Goal: Task Accomplishment & Management: Use online tool/utility

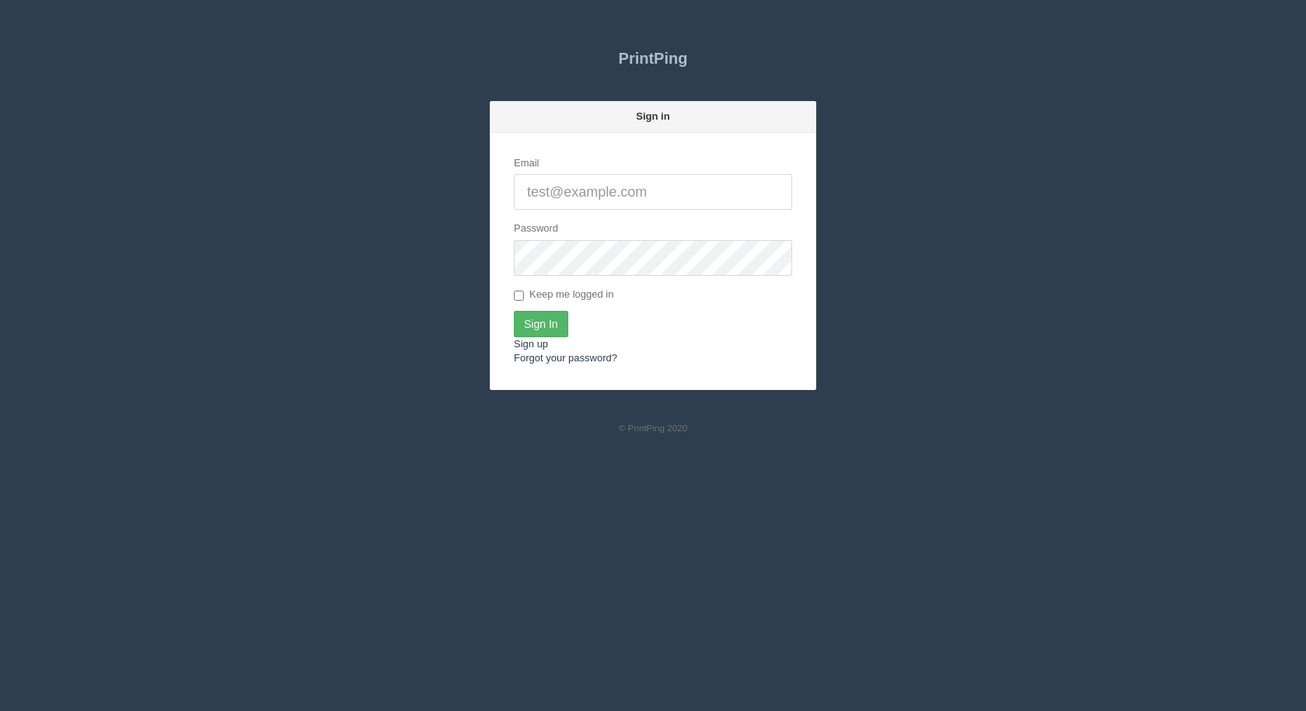
type input "[EMAIL_ADDRESS][DOMAIN_NAME]"
click at [549, 326] on input "Sign In" at bounding box center [541, 324] width 54 height 26
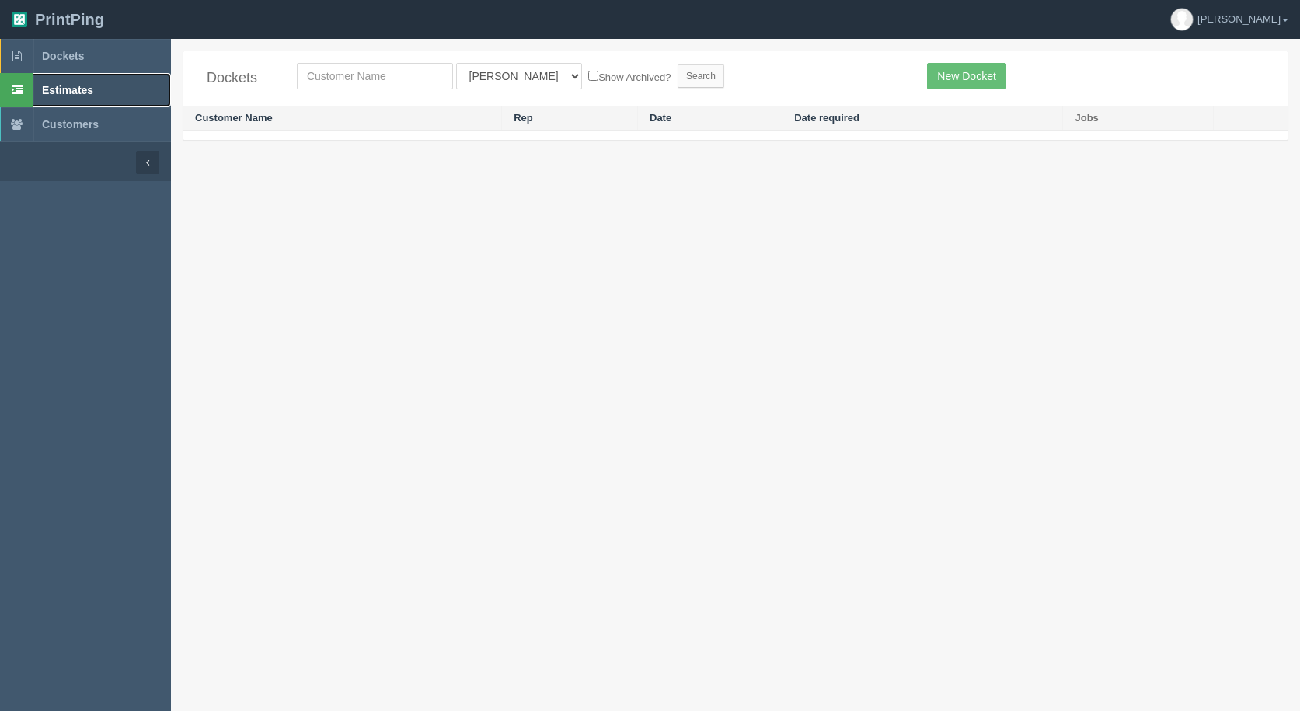
click at [78, 91] on span "Estimates" at bounding box center [67, 90] width 51 height 12
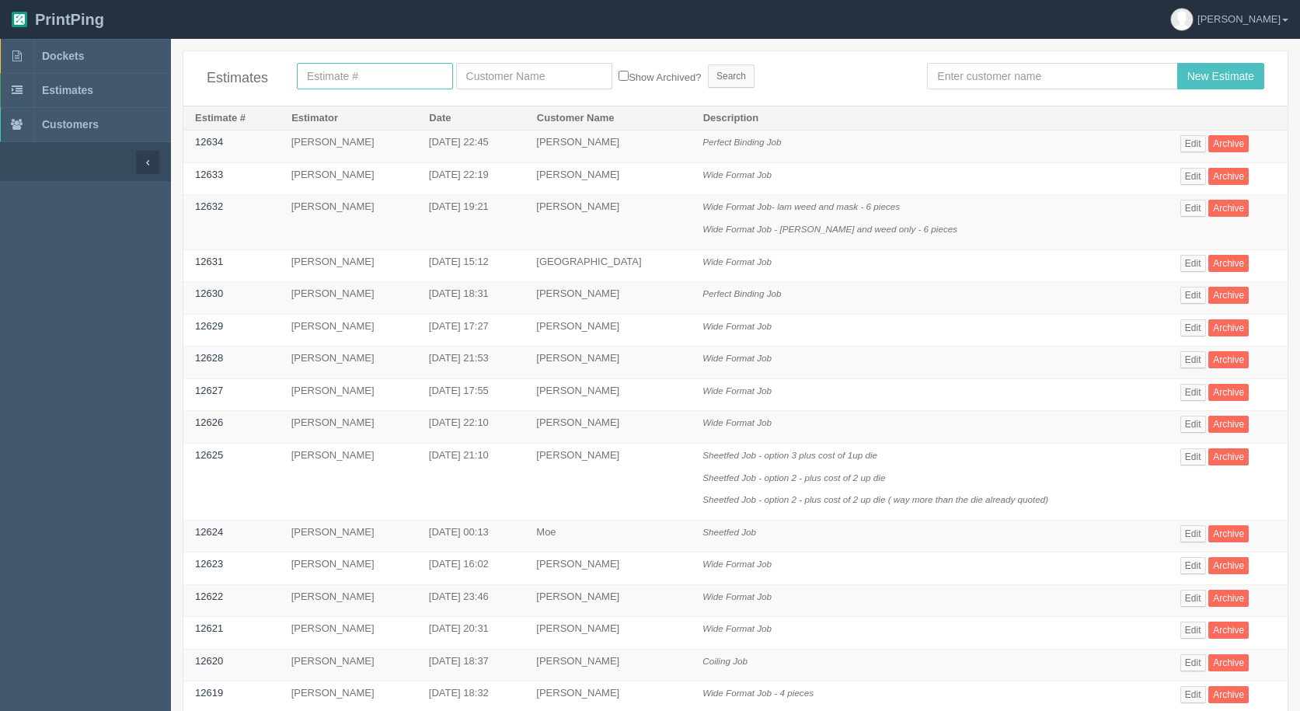
click at [358, 81] on input "text" at bounding box center [375, 76] width 156 height 26
click at [976, 77] on input "text" at bounding box center [1052, 76] width 250 height 26
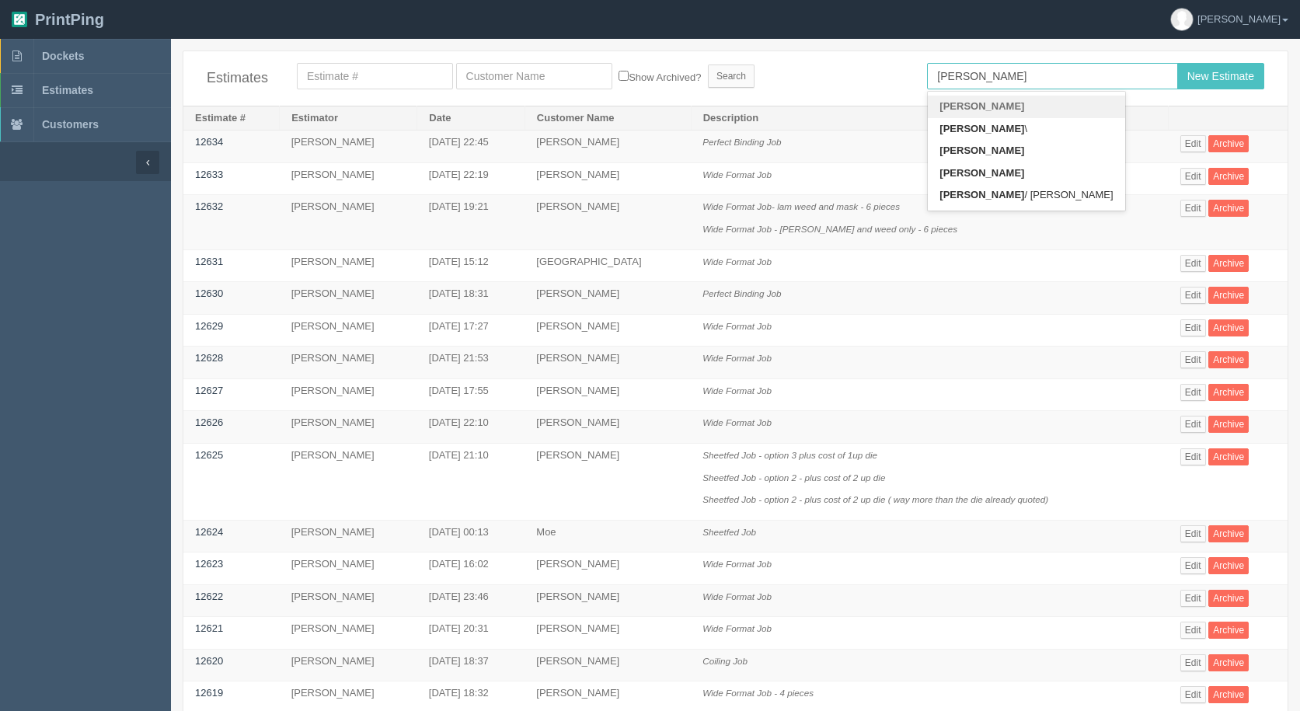
type input "[PERSON_NAME]"
click at [1178, 63] on input "New Estimate" at bounding box center [1221, 76] width 87 height 26
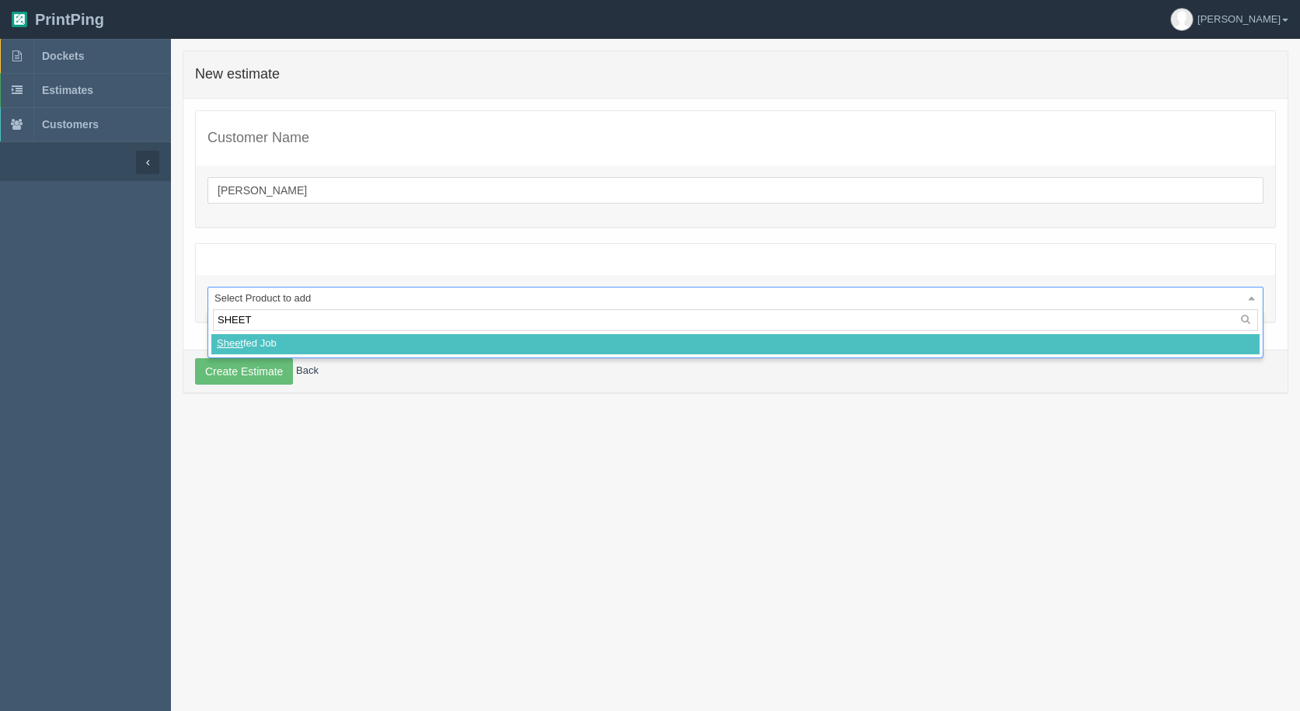
type input "SHEE"
select select
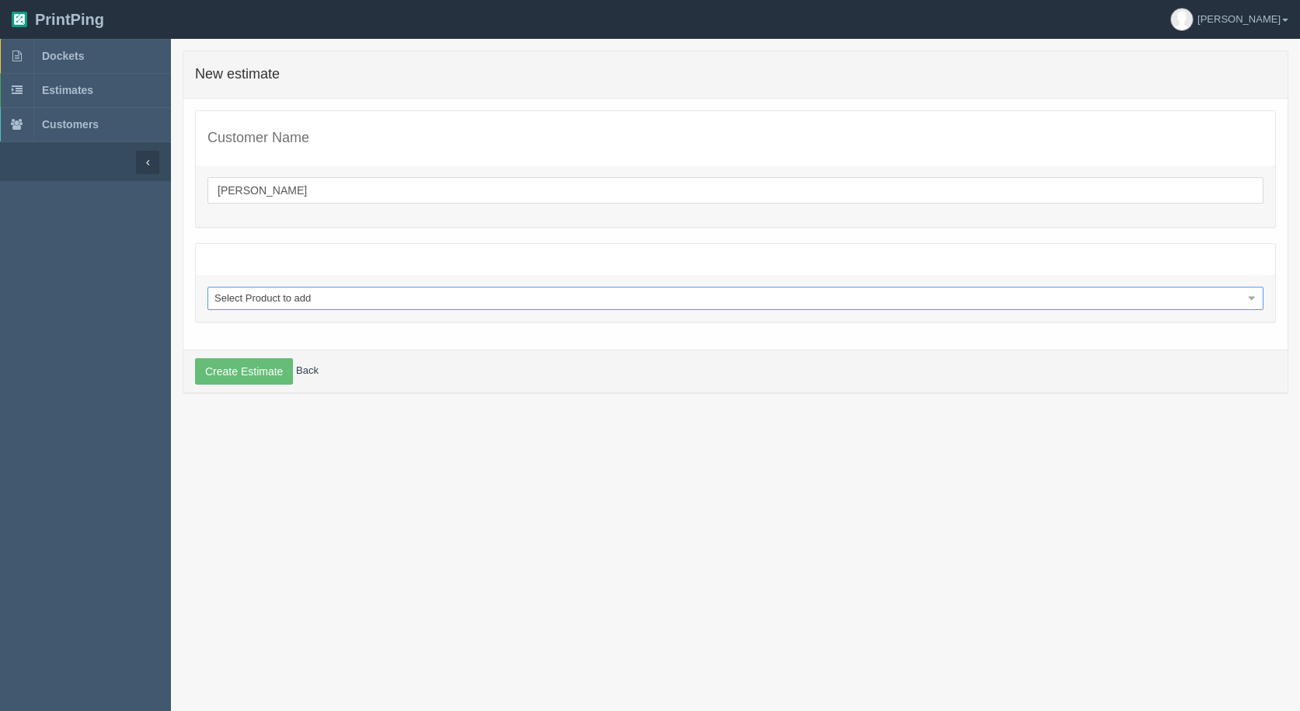
select select "0"
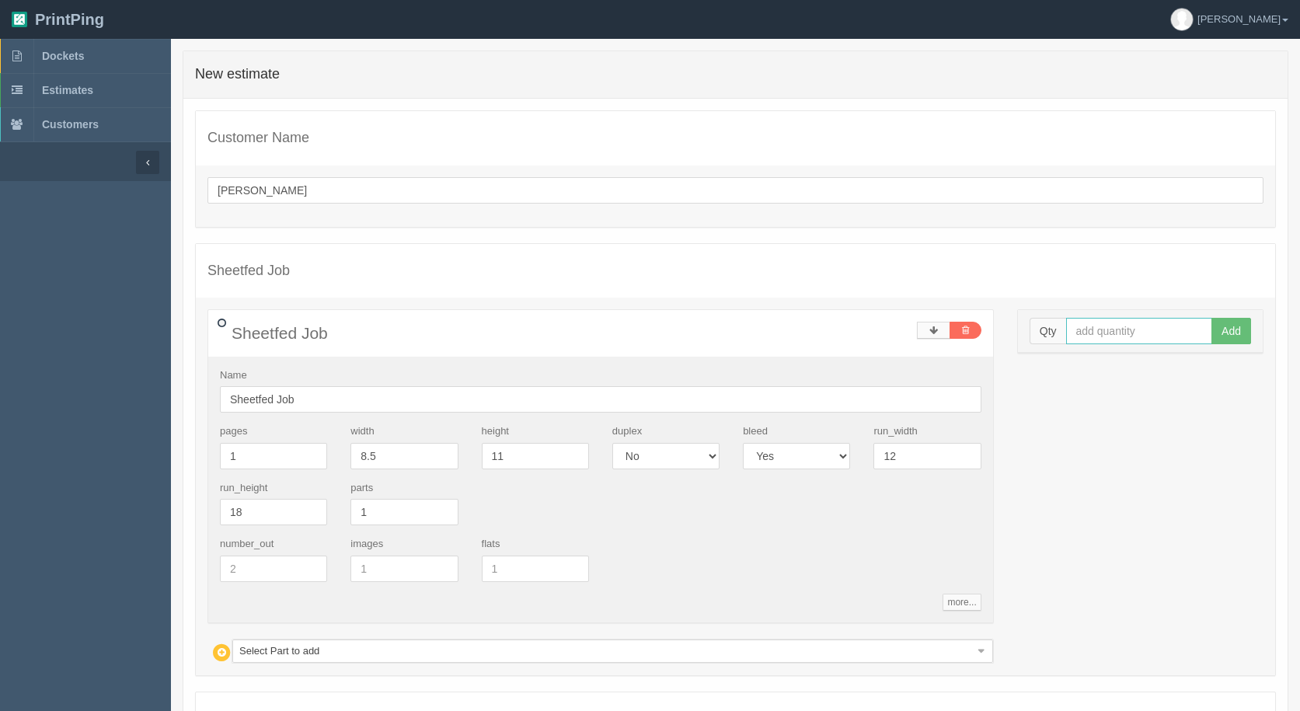
click at [1116, 337] on input "text" at bounding box center [1139, 331] width 147 height 26
type input "50"
click at [1212, 318] on button "Add" at bounding box center [1232, 331] width 40 height 26
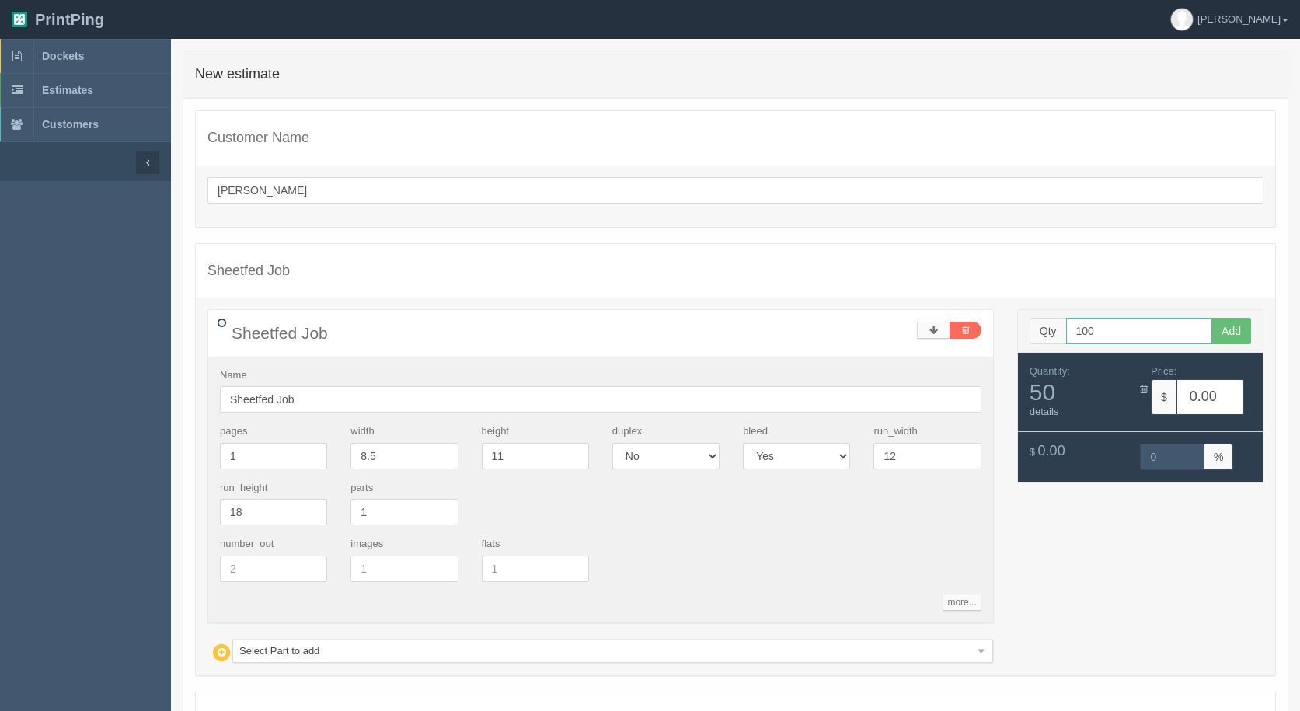
type input "100"
click at [1212, 318] on button "Add" at bounding box center [1232, 331] width 40 height 26
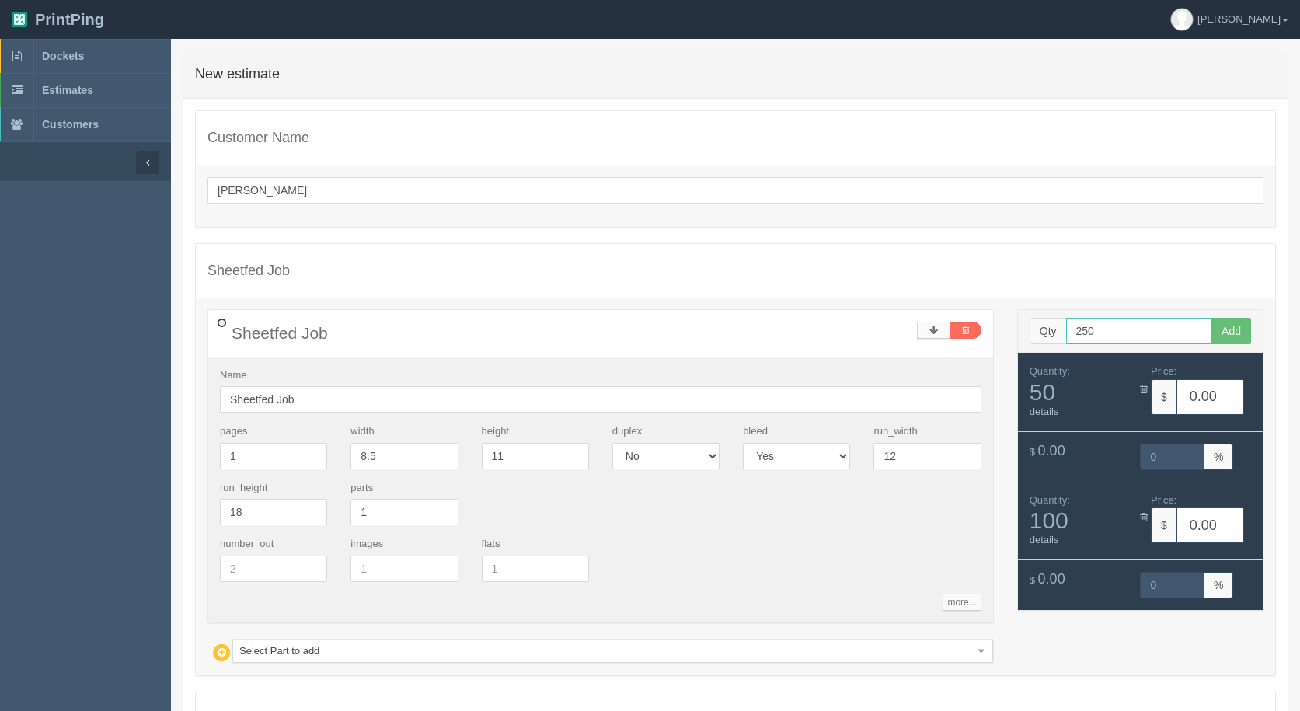
type input "250"
click at [1212, 318] on button "Add" at bounding box center [1232, 331] width 40 height 26
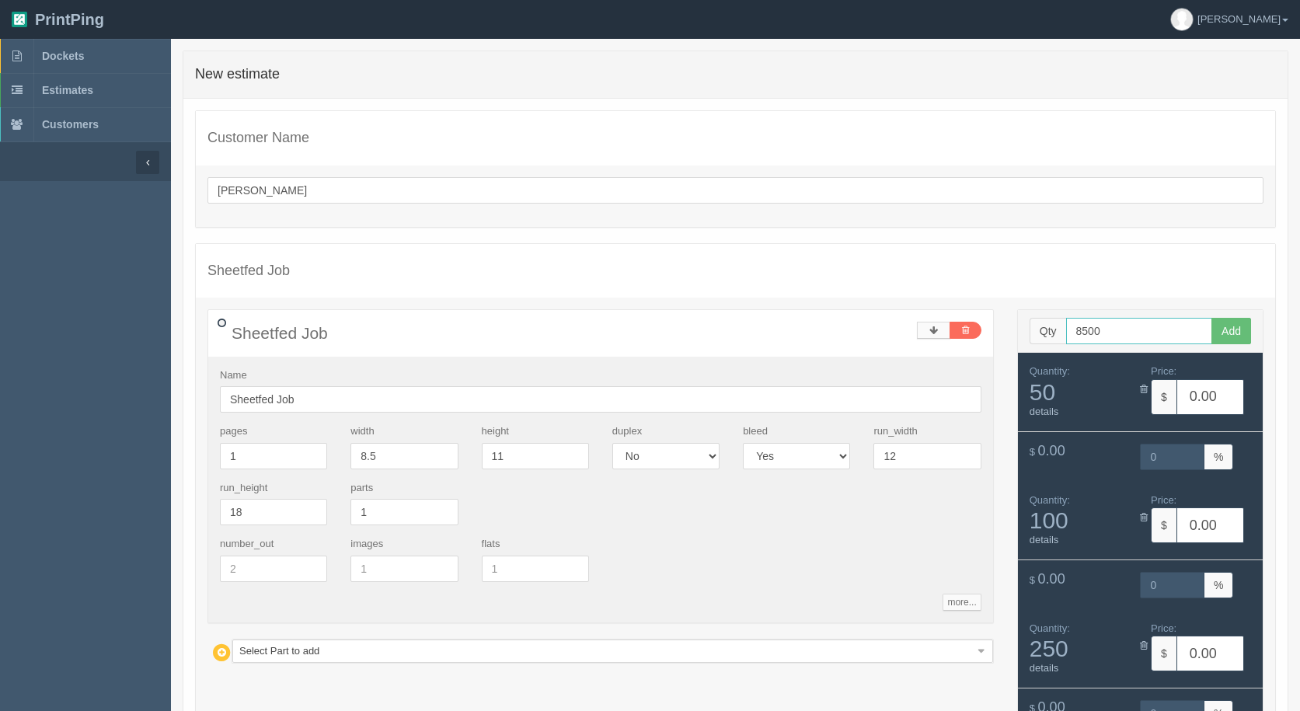
type input "8500"
click at [1212, 318] on button "Add" at bounding box center [1232, 331] width 40 height 26
type input "1000"
click at [1212, 318] on button "Add" at bounding box center [1232, 331] width 40 height 26
type input "3"
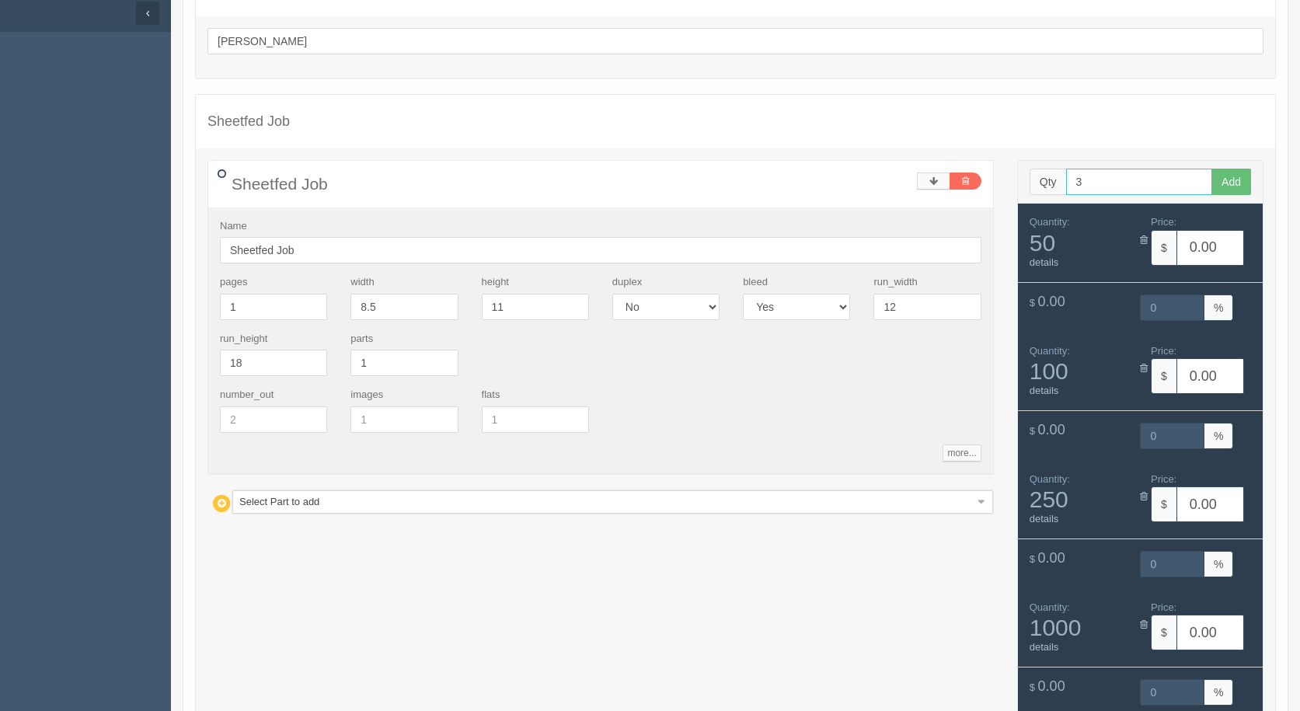
scroll to position [311, 0]
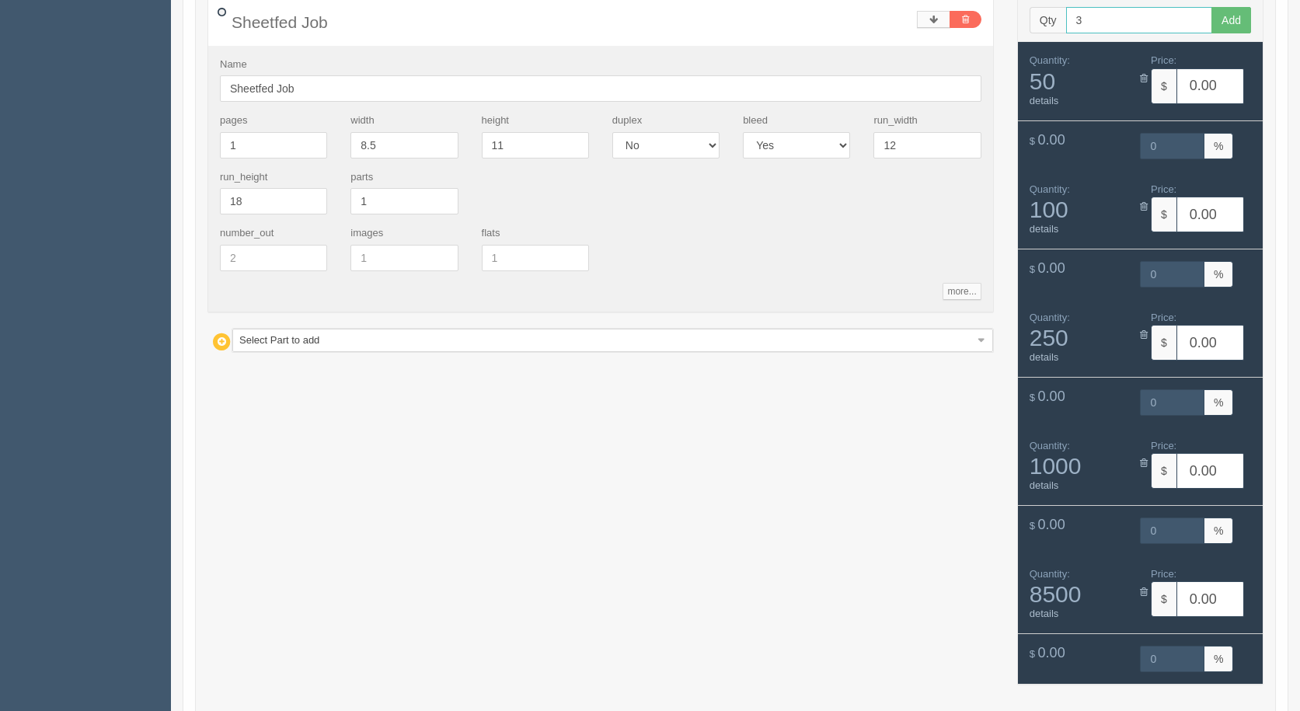
click at [1126, 23] on input "3" at bounding box center [1139, 20] width 147 height 26
type input "5000"
click at [1212, 7] on button "Add" at bounding box center [1232, 20] width 40 height 26
click at [1138, 592] on div "Quantity: 5000 details" at bounding box center [1079, 594] width 123 height 54
click at [1143, 590] on icon at bounding box center [1144, 592] width 8 height 10
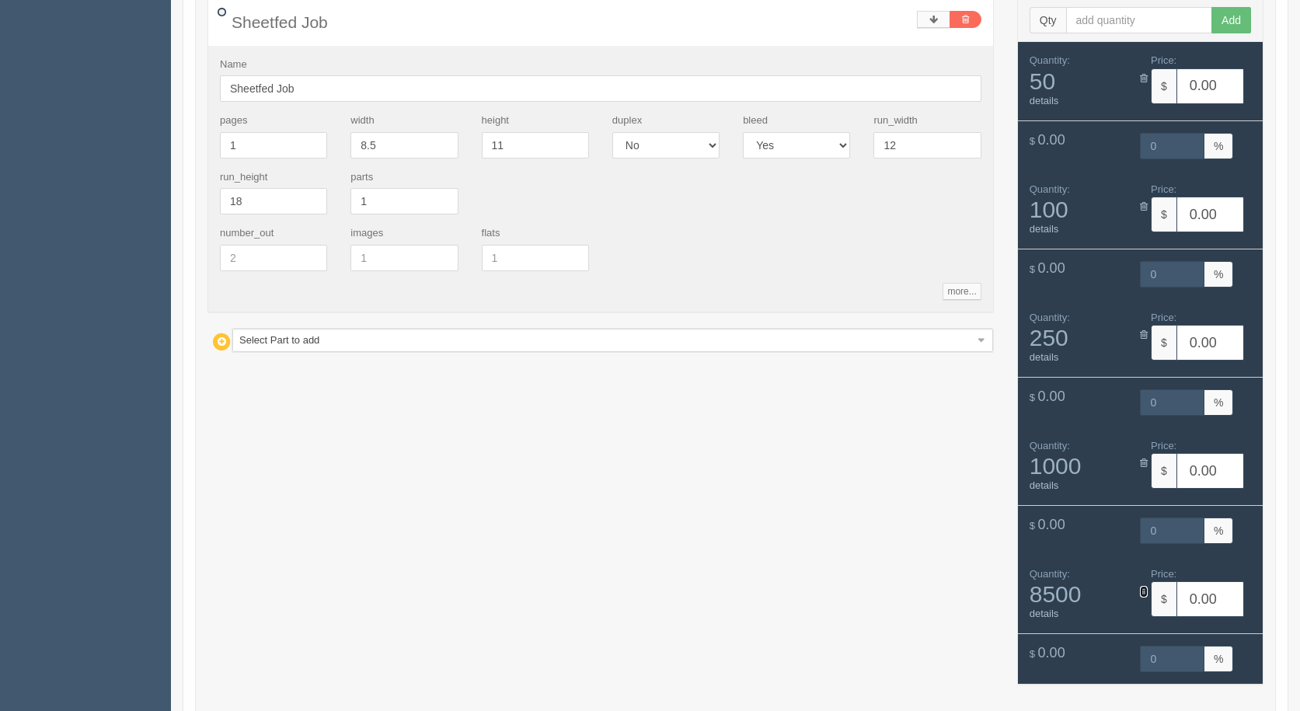
click at [1143, 590] on icon at bounding box center [1144, 592] width 8 height 10
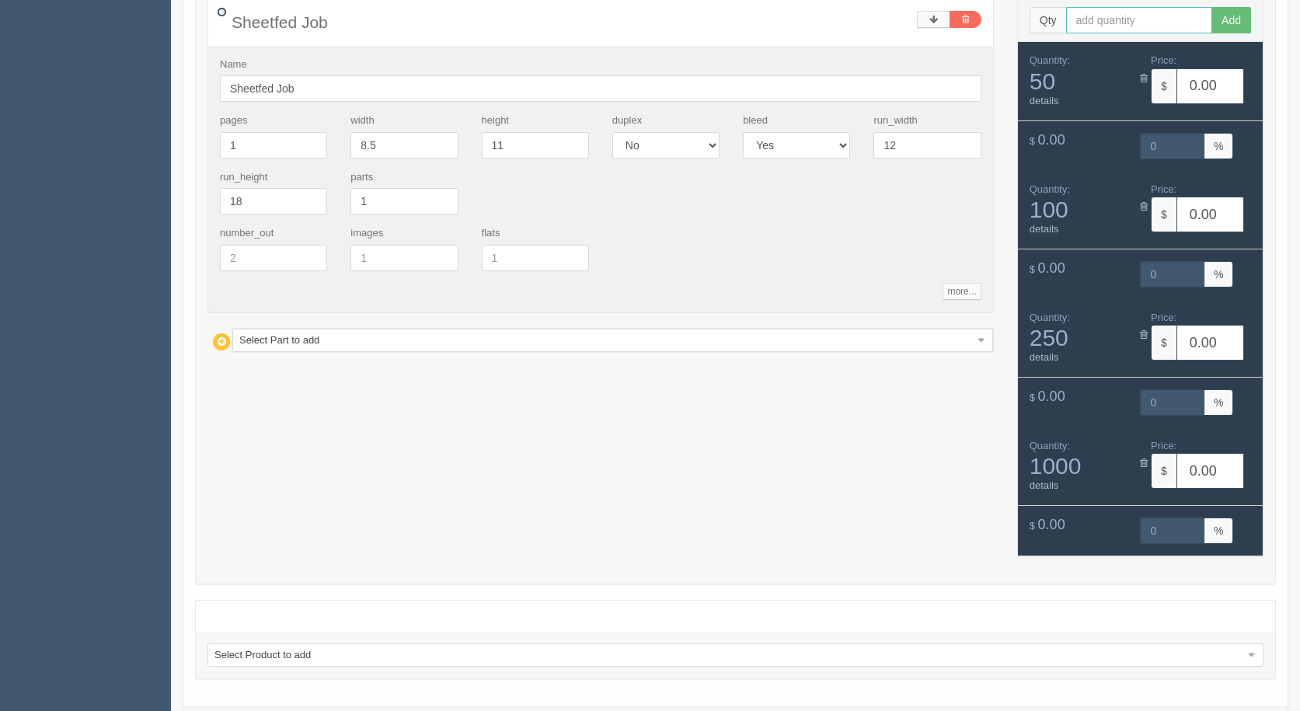
click at [1115, 31] on input "text" at bounding box center [1139, 20] width 147 height 26
type input "500"
click at [1212, 7] on button "Add" at bounding box center [1232, 20] width 40 height 26
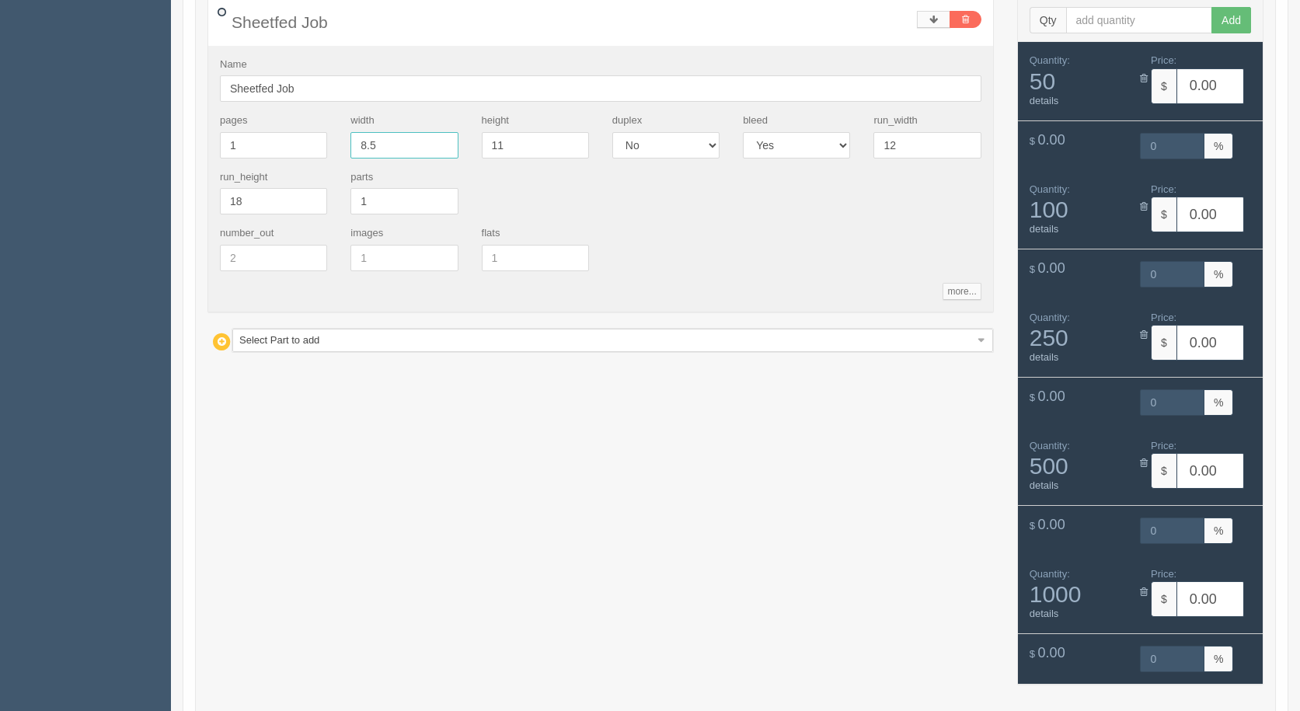
drag, startPoint x: 225, startPoint y: 150, endPoint x: 194, endPoint y: 145, distance: 31.6
click at [194, 145] on div "Customer Name zack Sheetfed Job Sheetfed Job Name Sheetfed Job pages 1 width 8.…" at bounding box center [735, 311] width 1105 height 1047
type input "4"
type input "17"
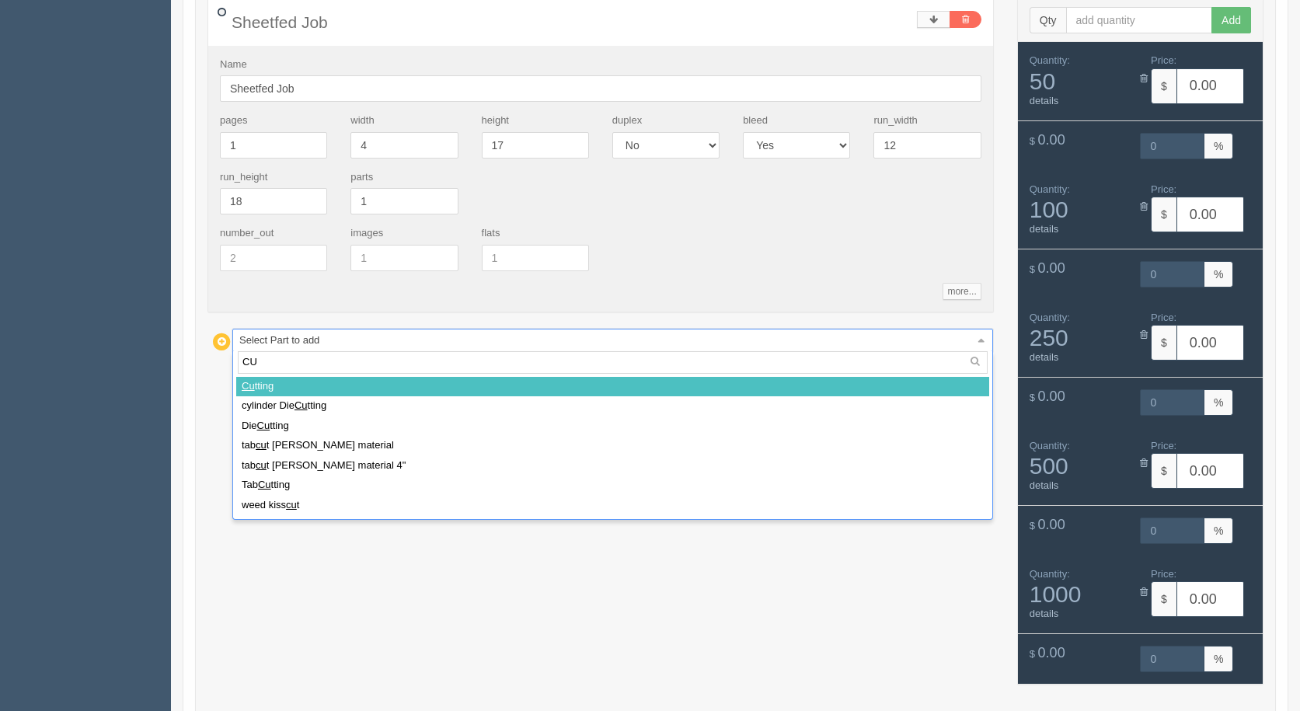
type input "CUT"
select select
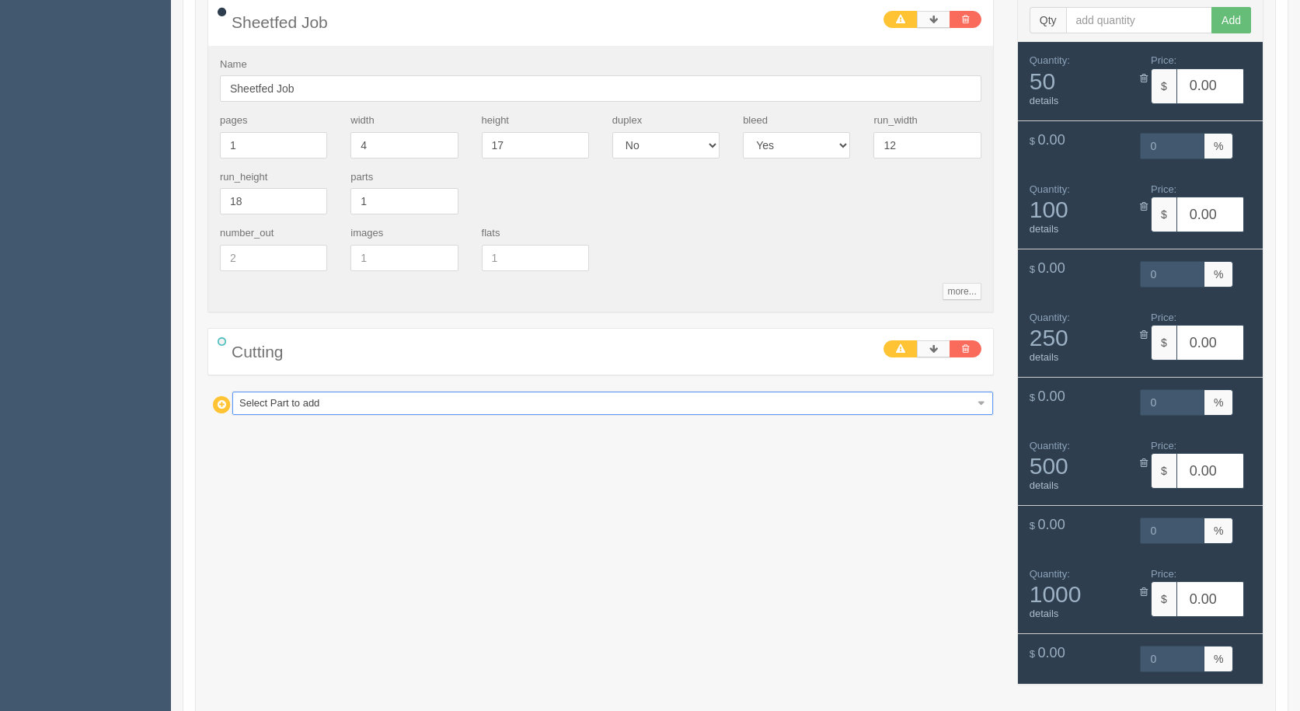
type input "1"
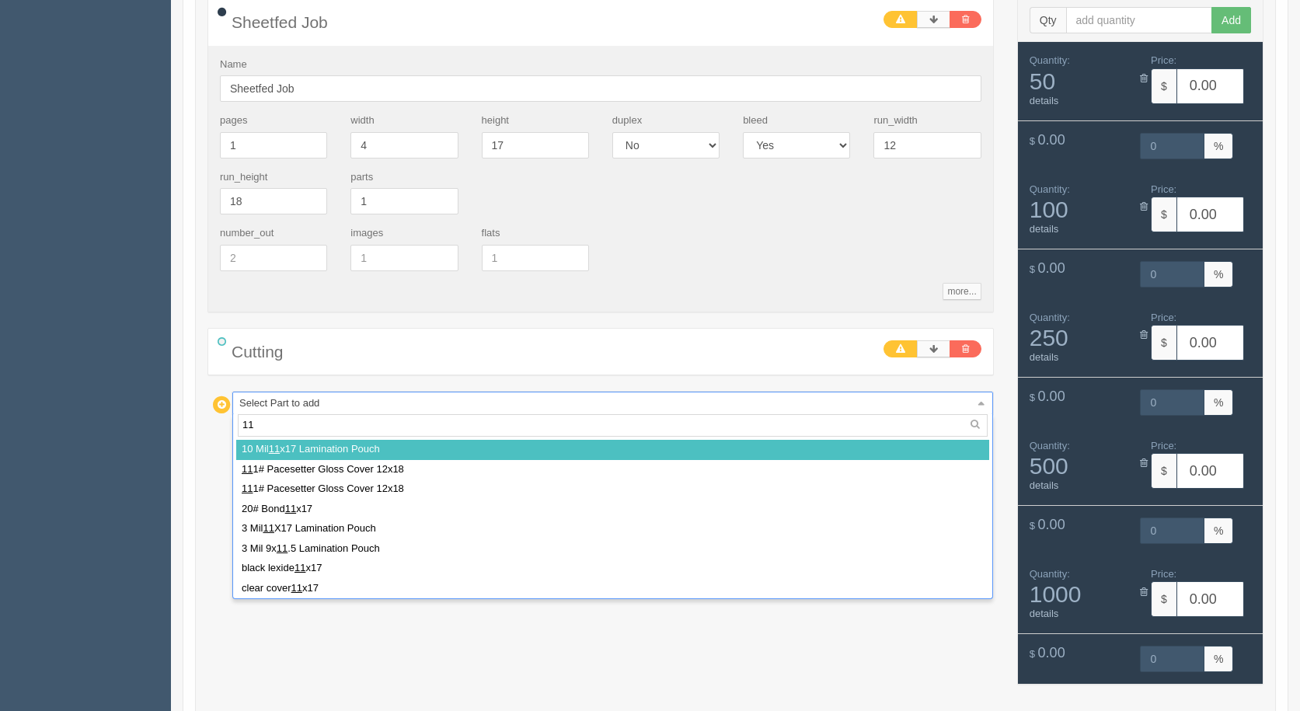
type input "111"
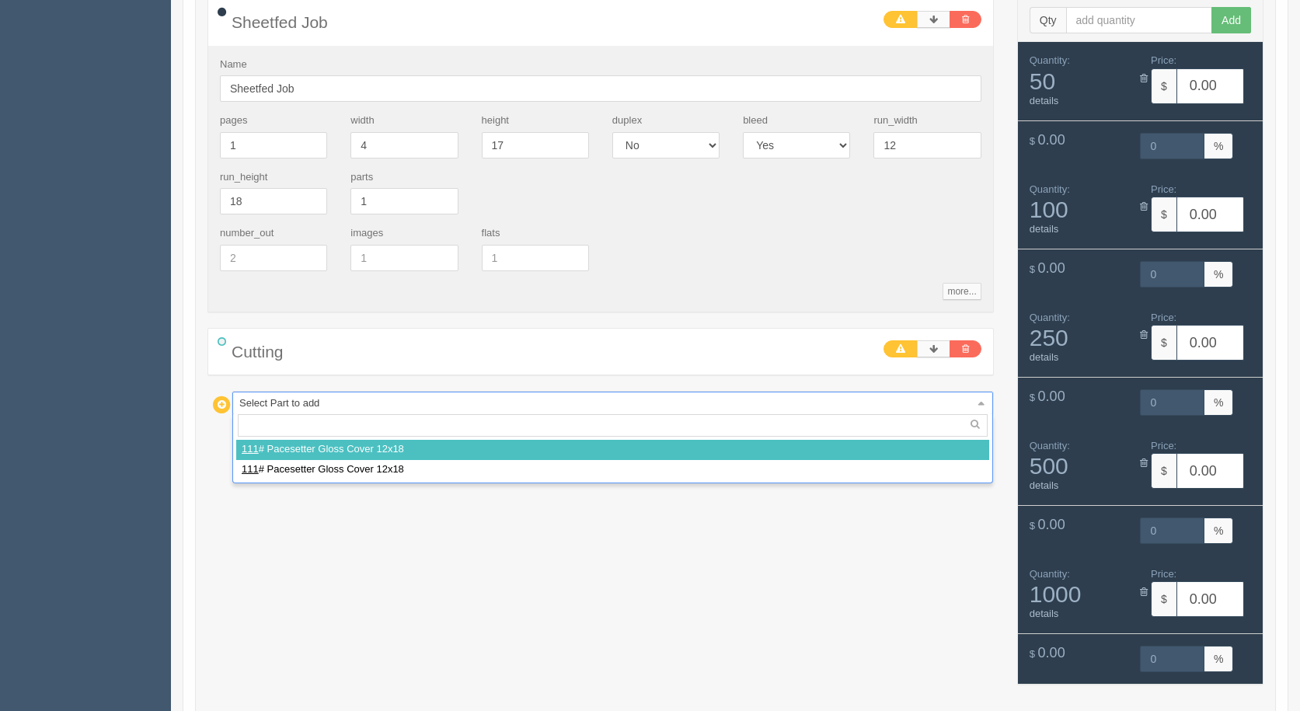
select select
type input "5.20"
type input "100.00"
type input "5.20"
type input "100.00"
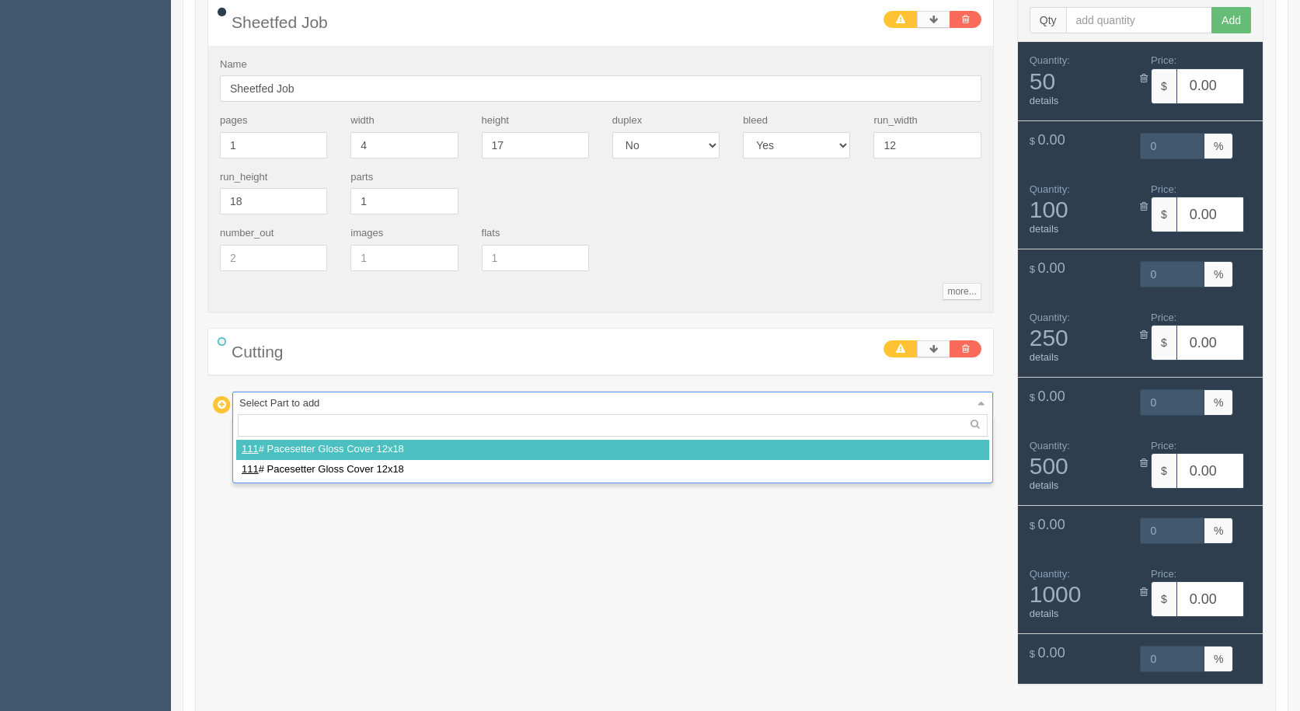
type input "5.20"
type input "100.00"
type input "5.98"
type input "15.00"
type input "5.20"
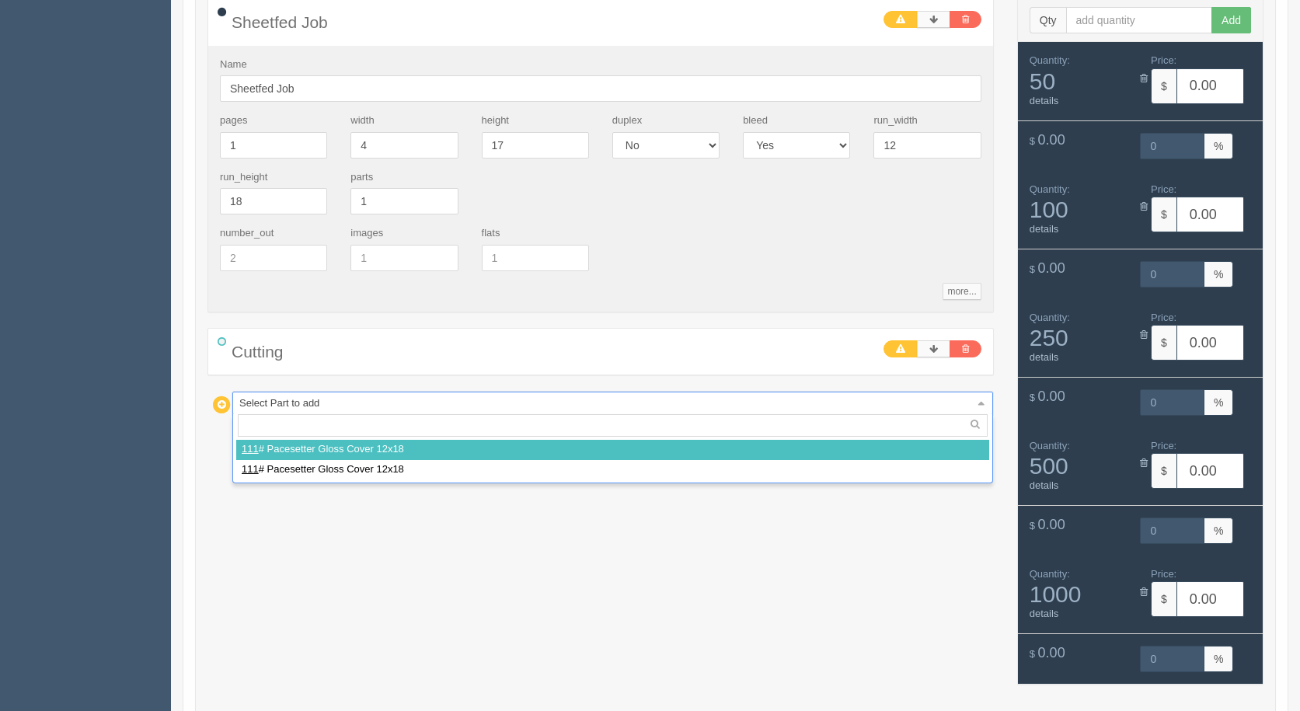
type input "100.00"
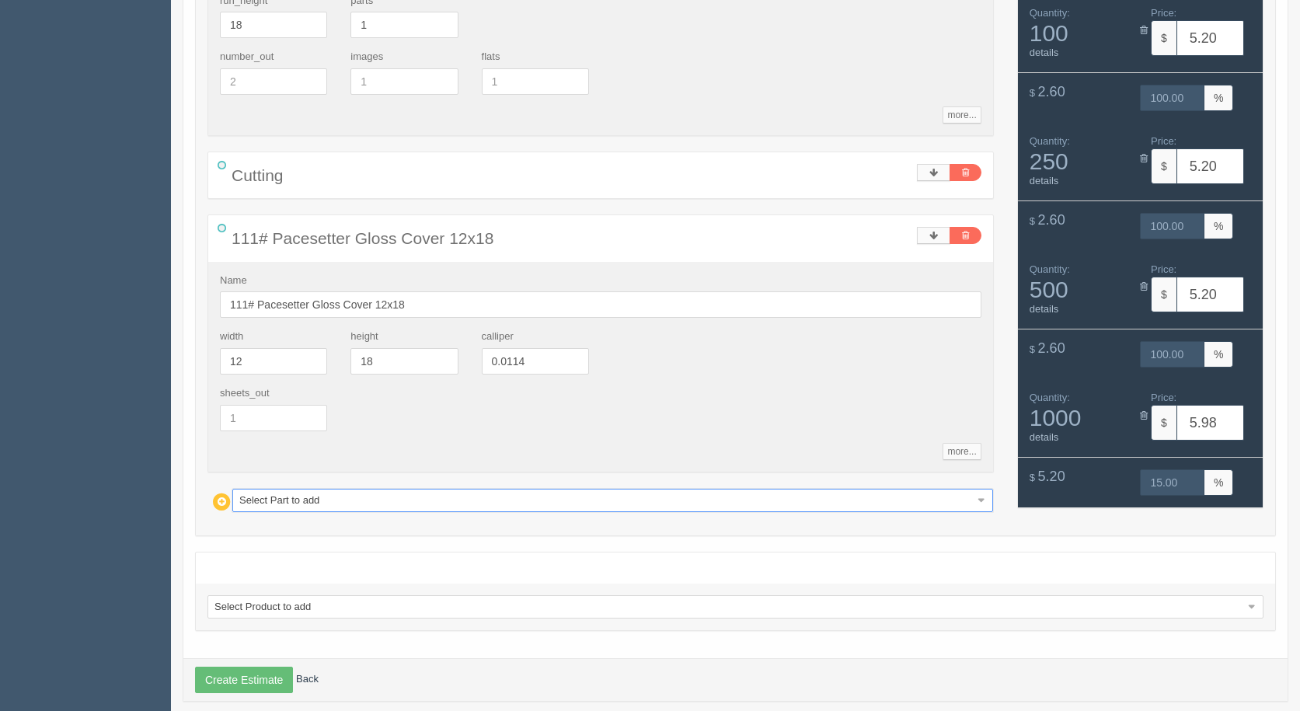
scroll to position [505, 0]
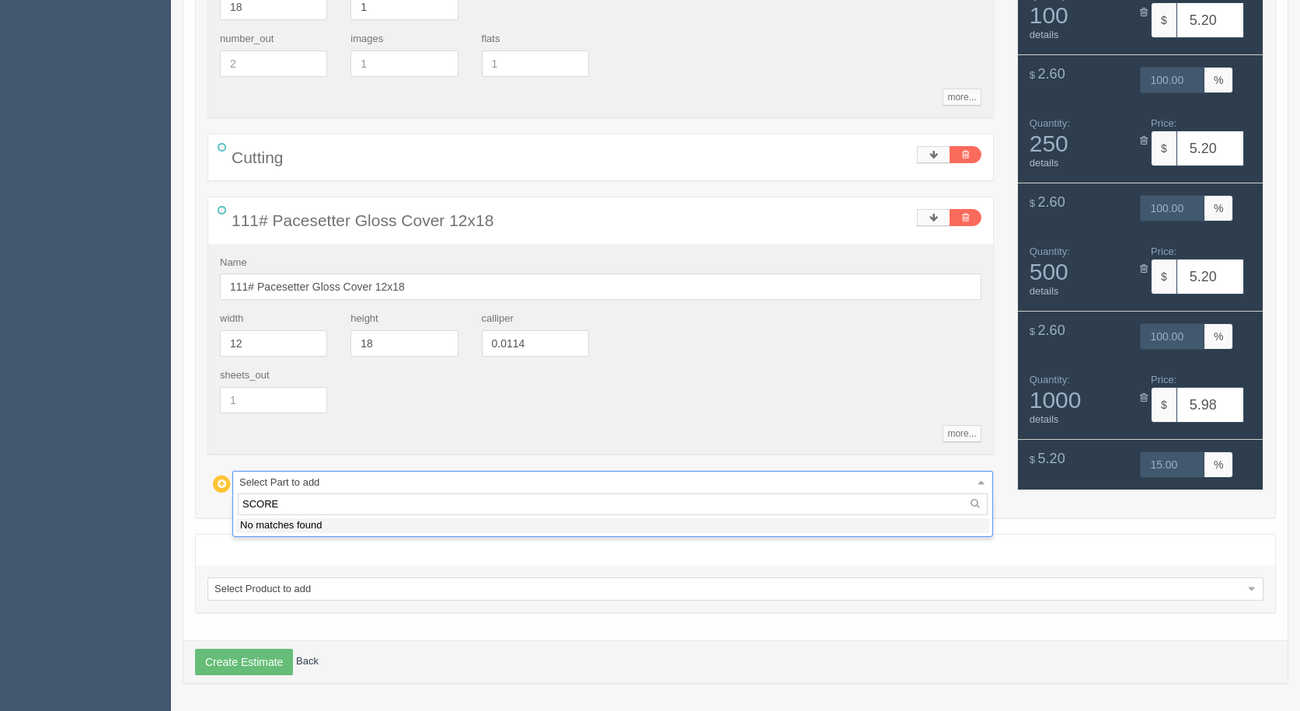
type input "SCOR"
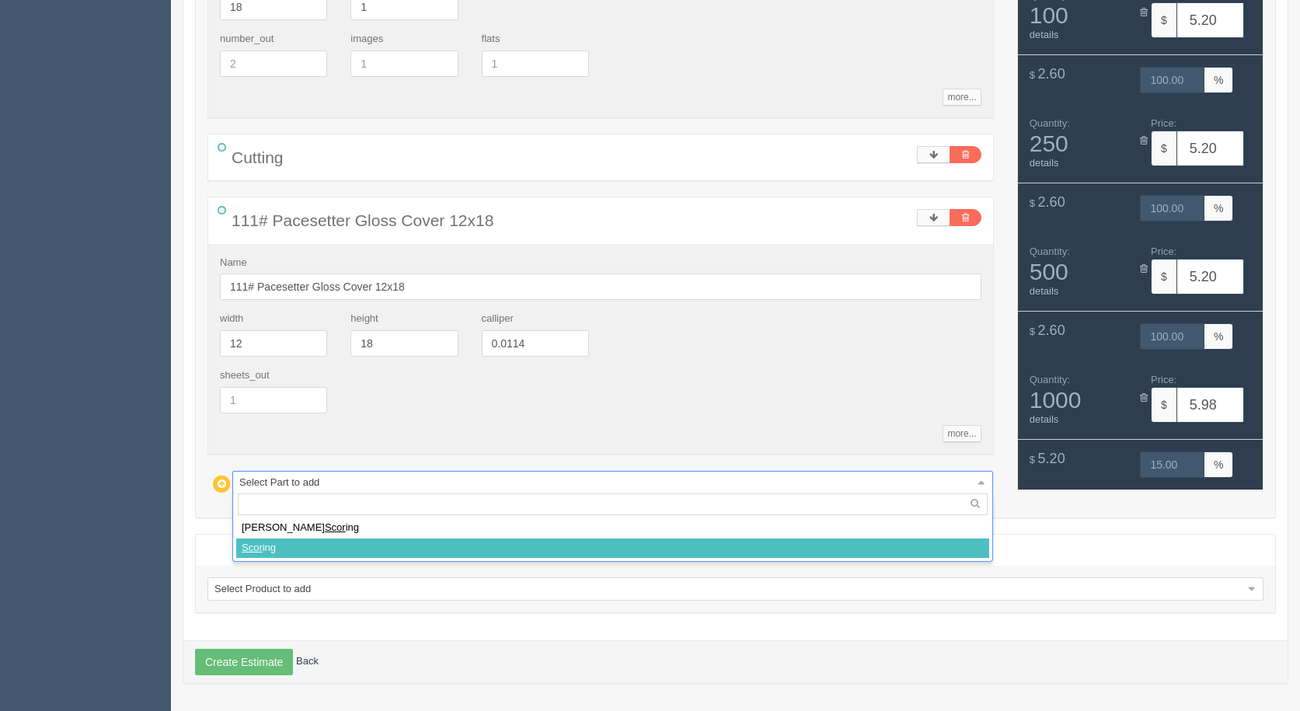
select select
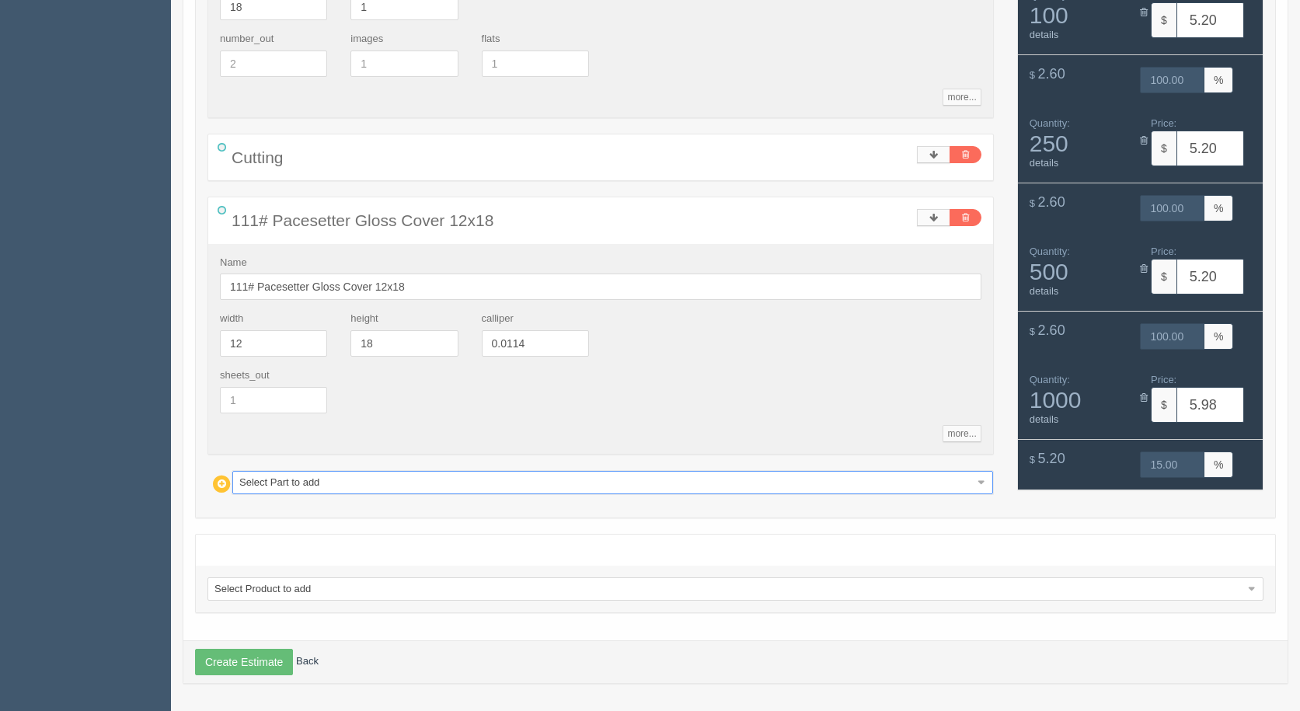
type input "11.01"
type input "43.73"
type input "11.84"
type input "41.29"
type input "14.34"
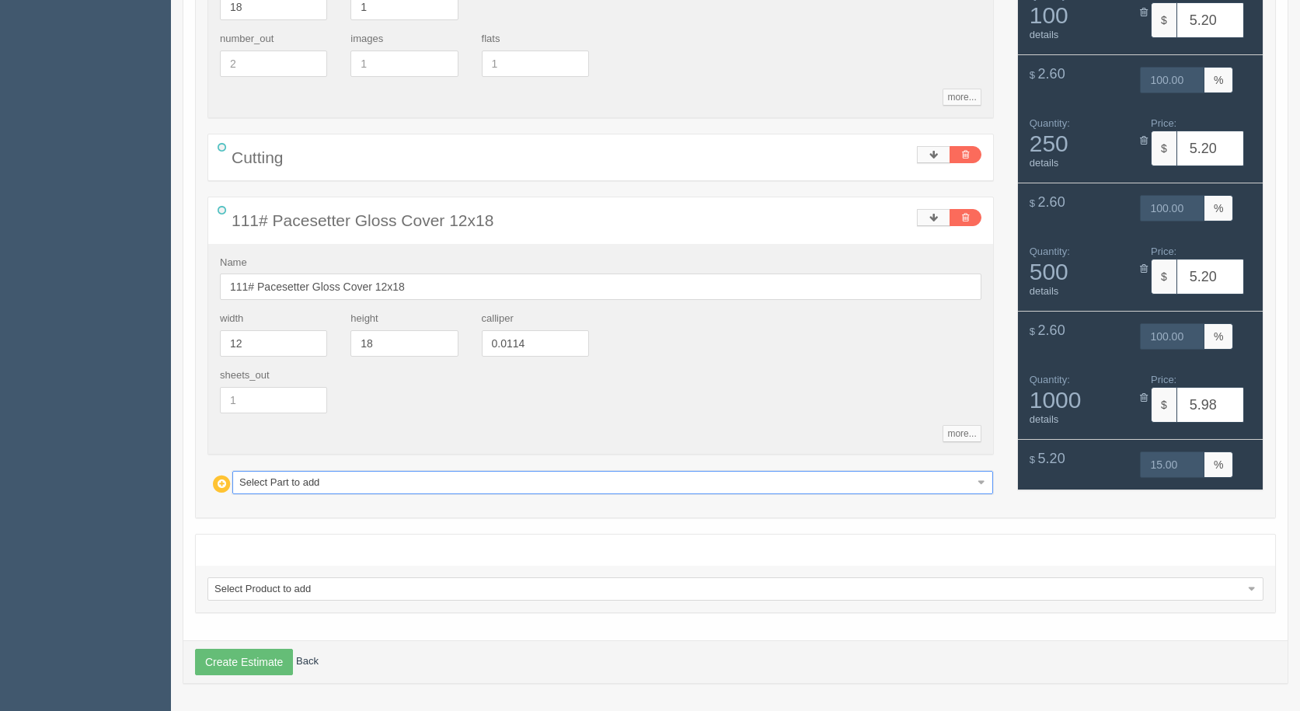
type input "36.05"
type input "27.57"
type input "14.97"
type input "18.49"
type input "30.58"
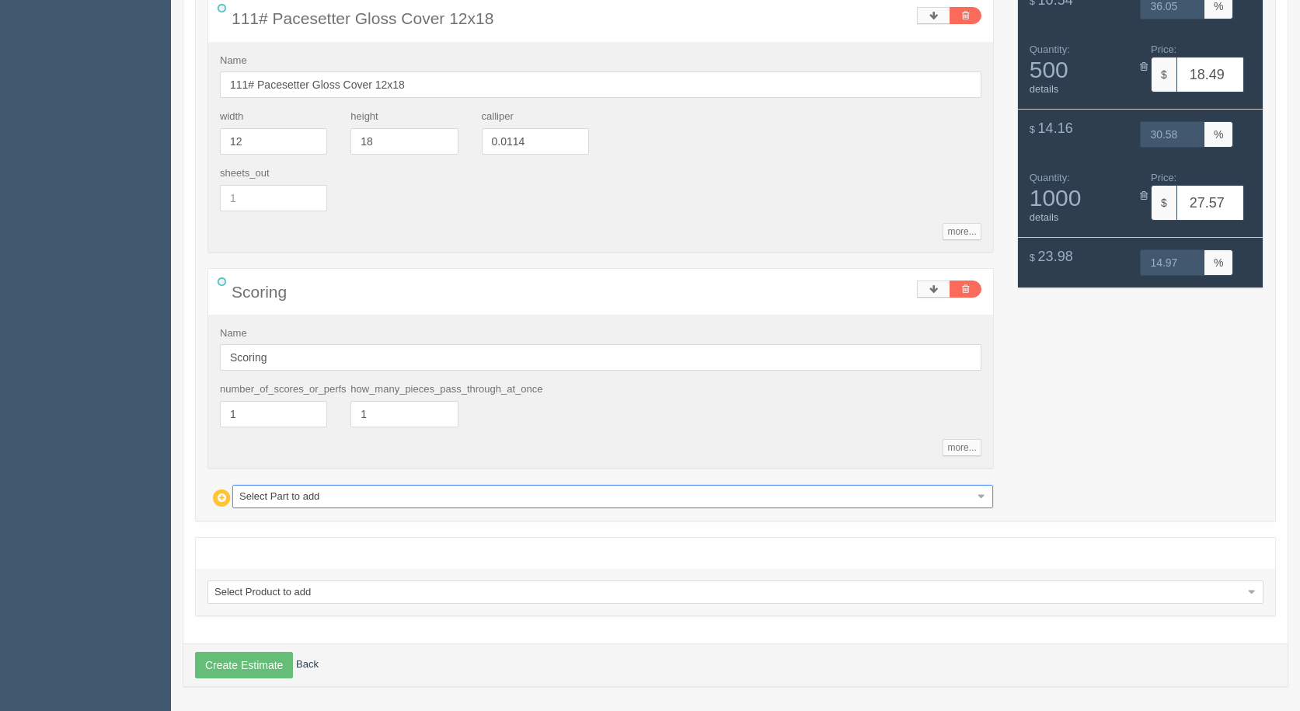
scroll to position [710, 0]
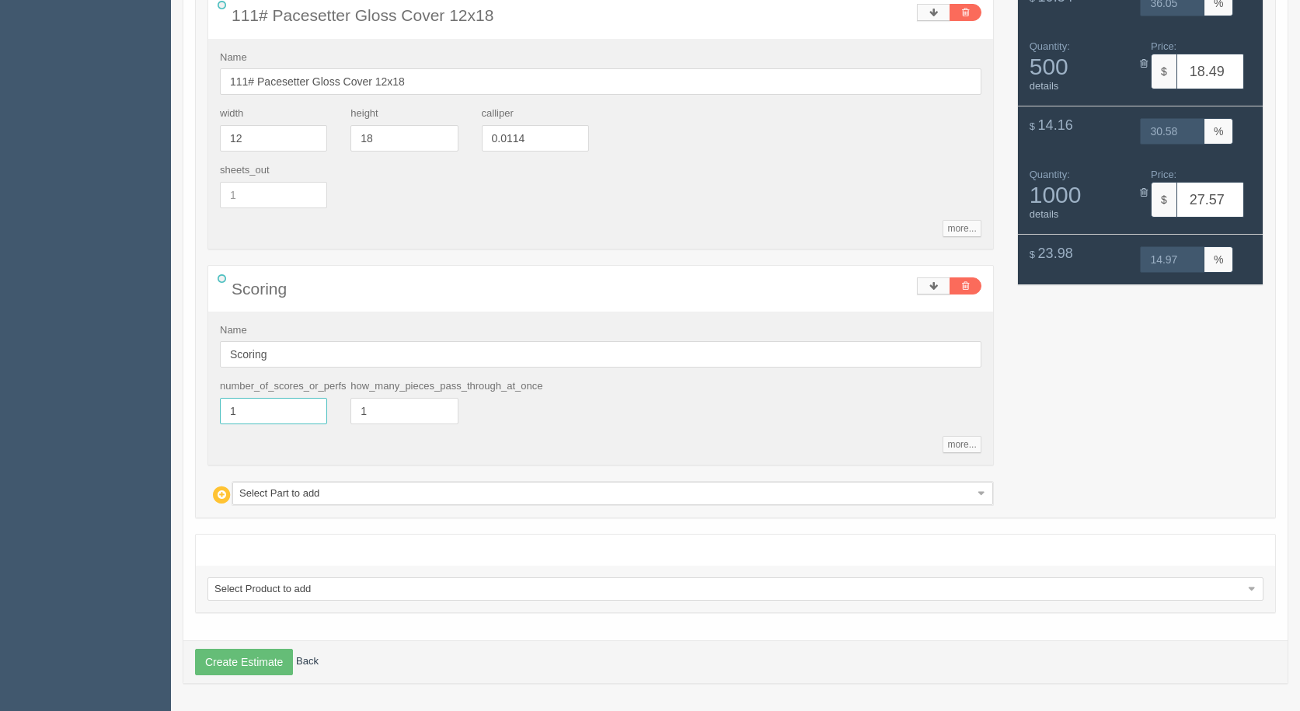
drag, startPoint x: 272, startPoint y: 419, endPoint x: 52, endPoint y: 362, distance: 227.2
click at [97, 382] on section "Dockets Estimates Customers" at bounding box center [650, 19] width 1300 height 1383
type input "3"
type input "11.18"
type input "43.33"
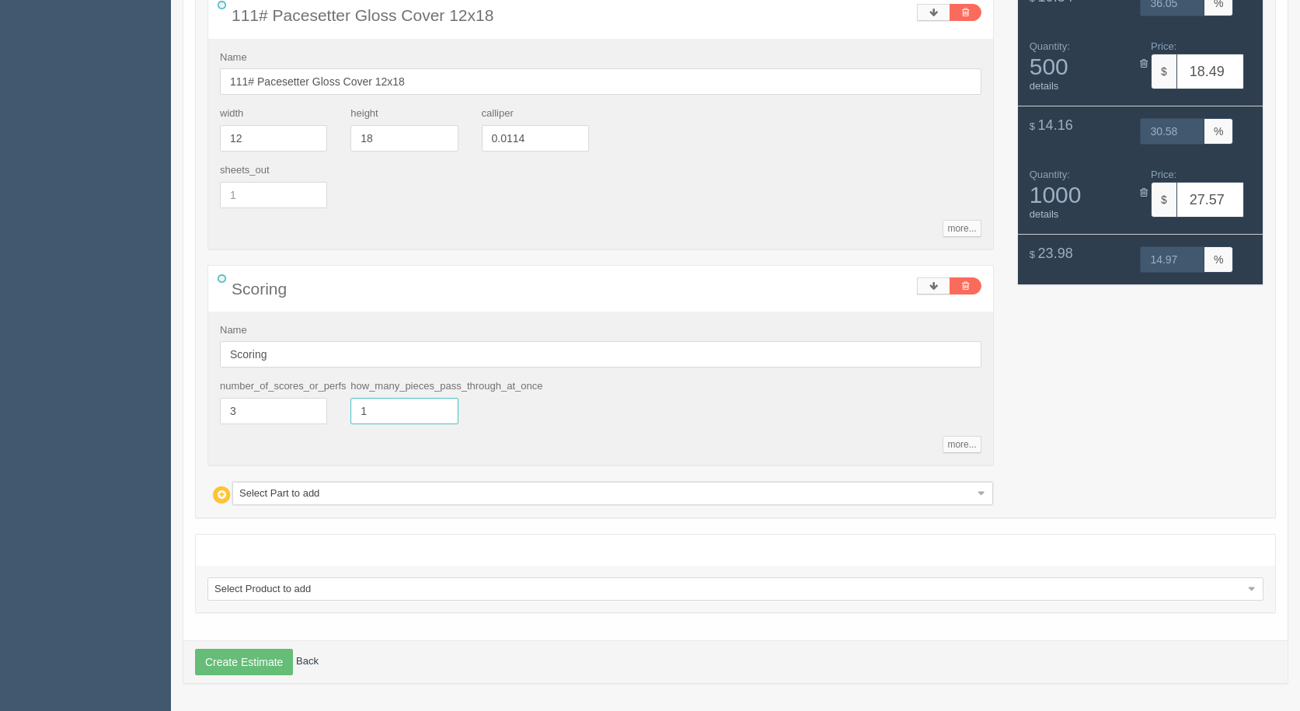
type input "12.18"
type input "40.48"
type input "15.17"
type input "34.61"
type input "30.90"
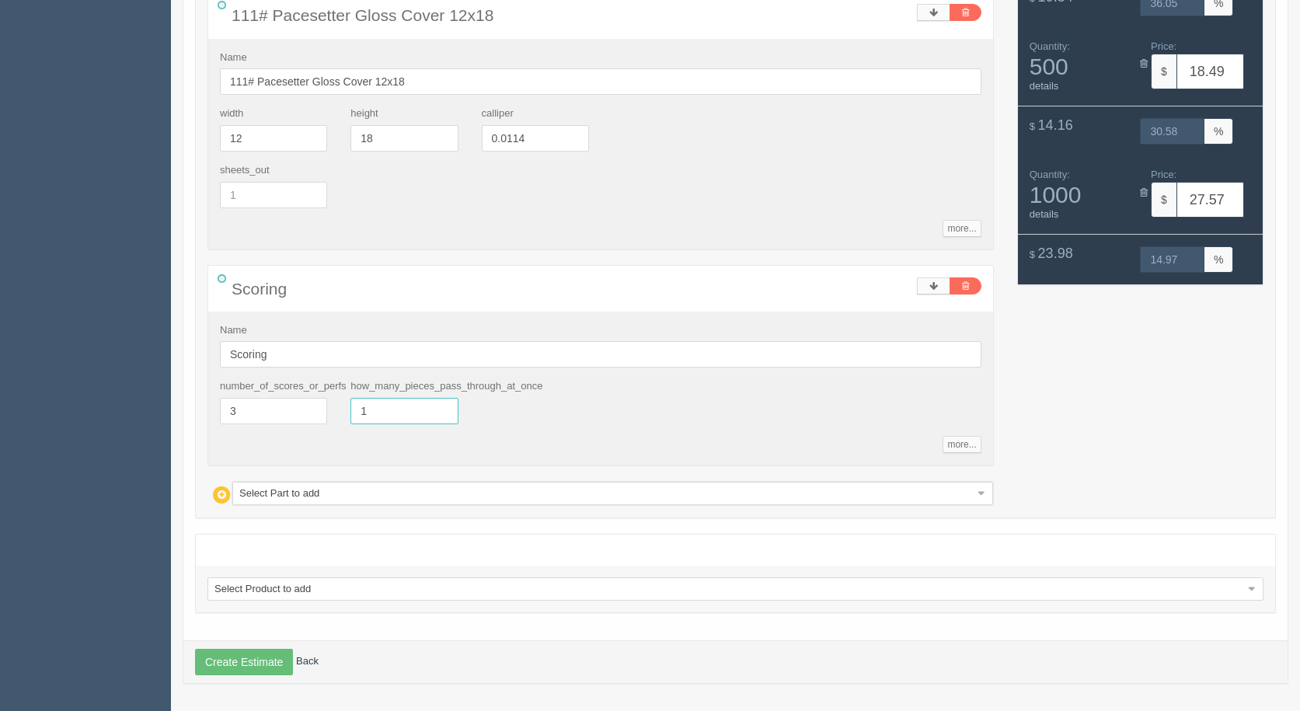
type input "15.00"
type input "20.15"
type input "29.17"
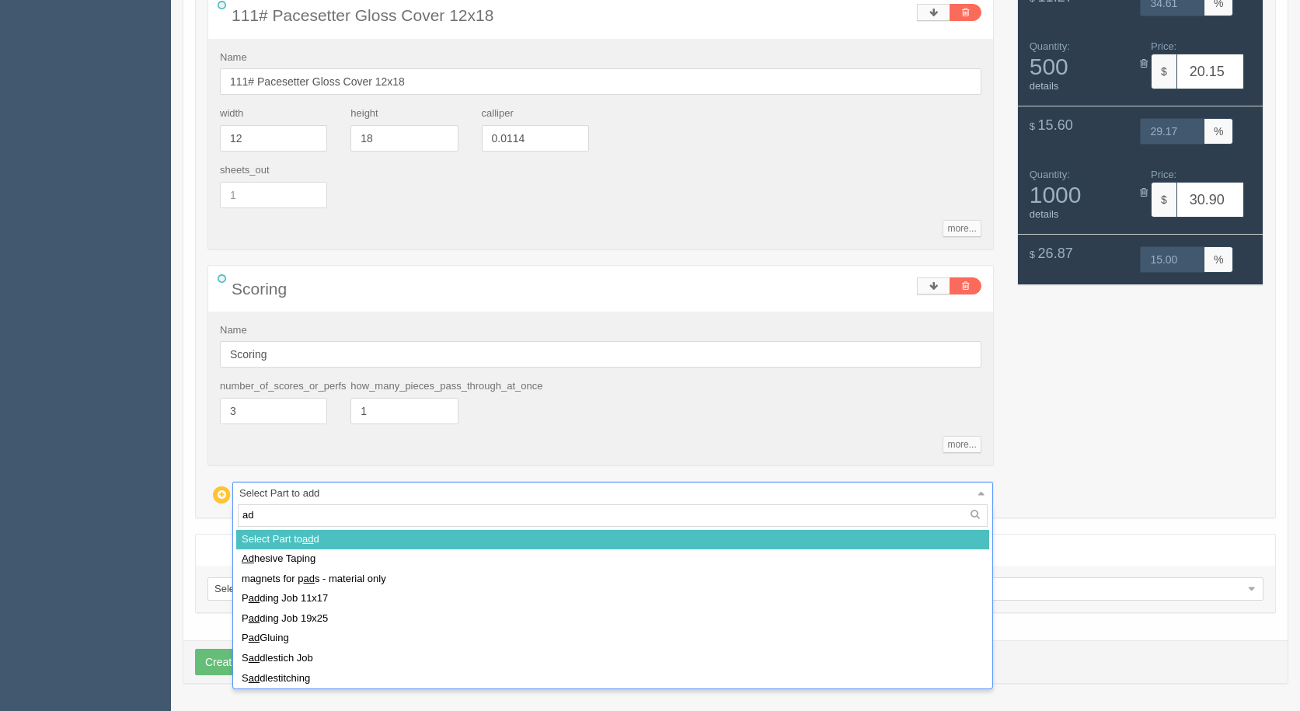
type input "adh"
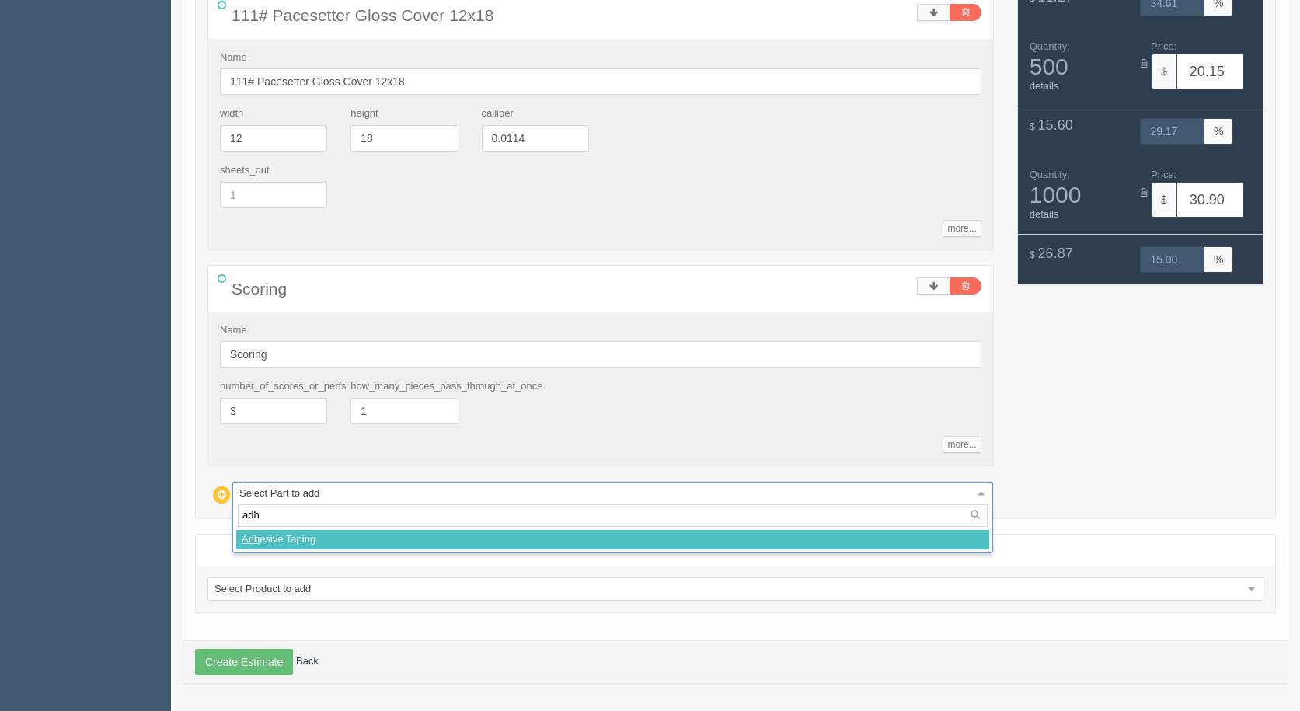
select select
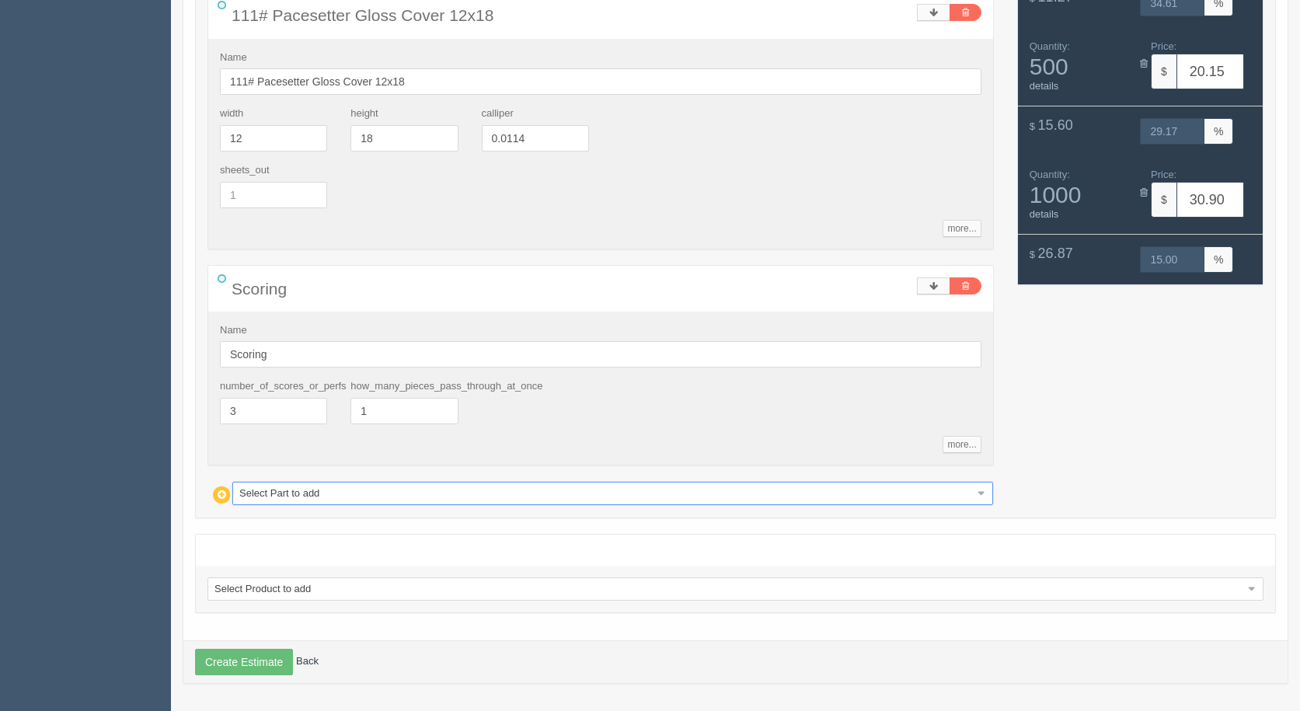
type input "15.33"
type input "34.36"
type input "20.48"
type input "28.89"
type input "35.93"
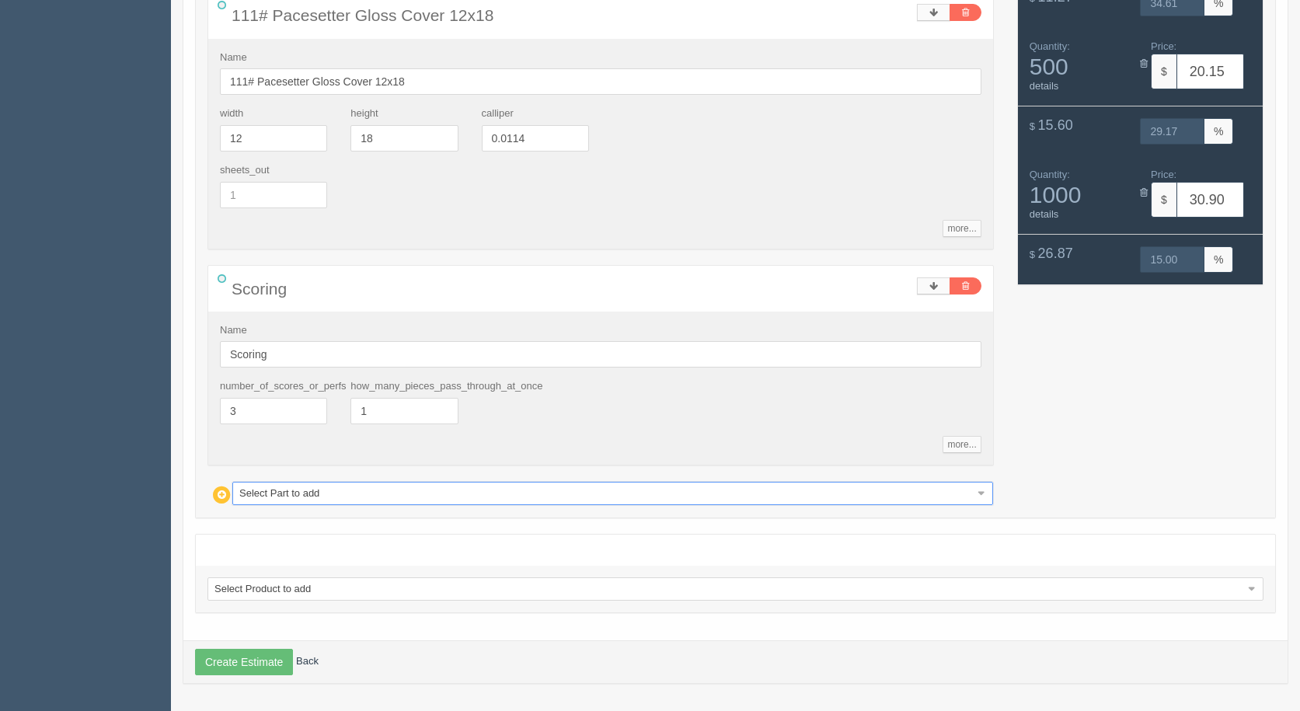
type input "22.54"
type input "113.95"
type input "15.00"
type input "61.68"
type input "19.28"
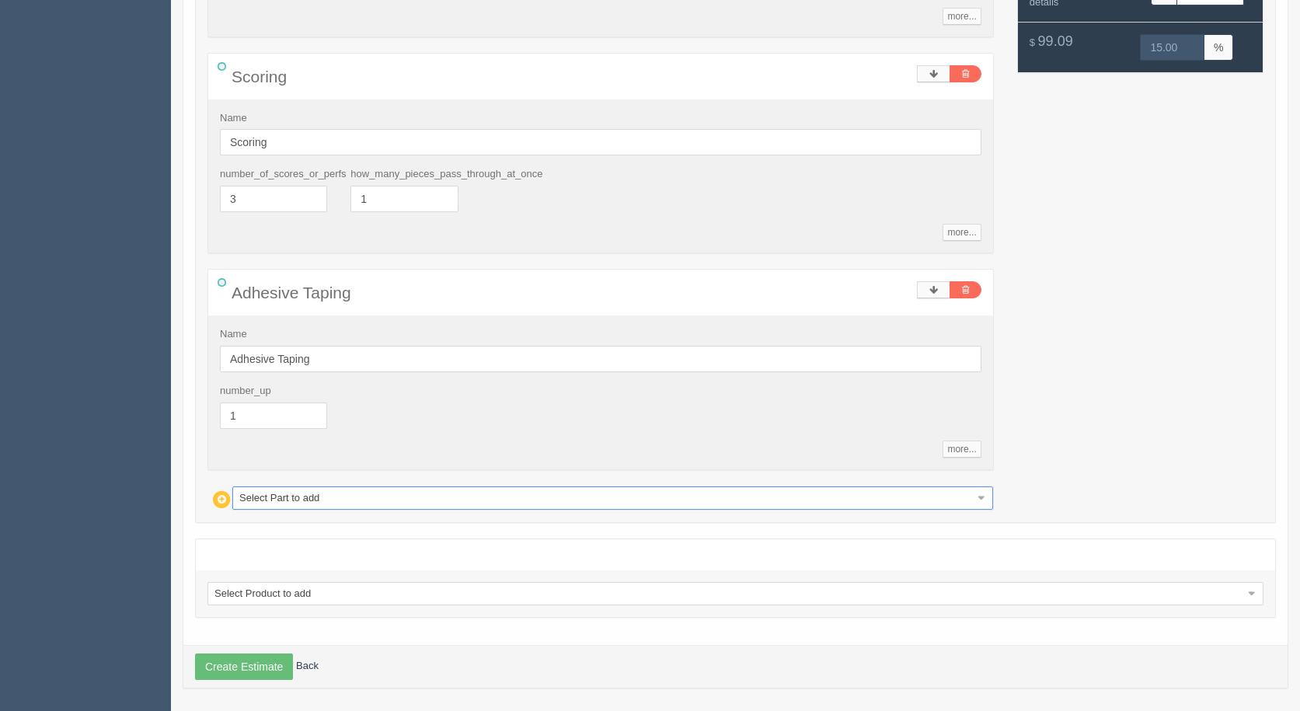
scroll to position [927, 0]
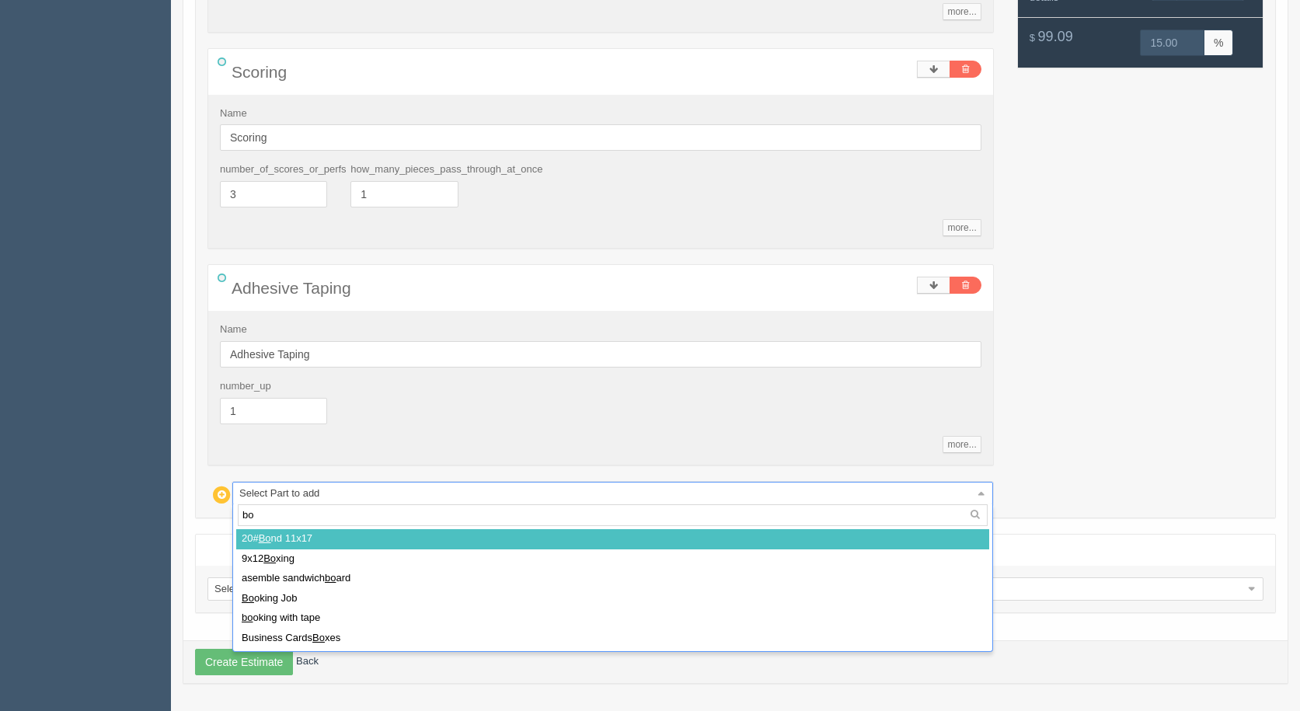
type input "box"
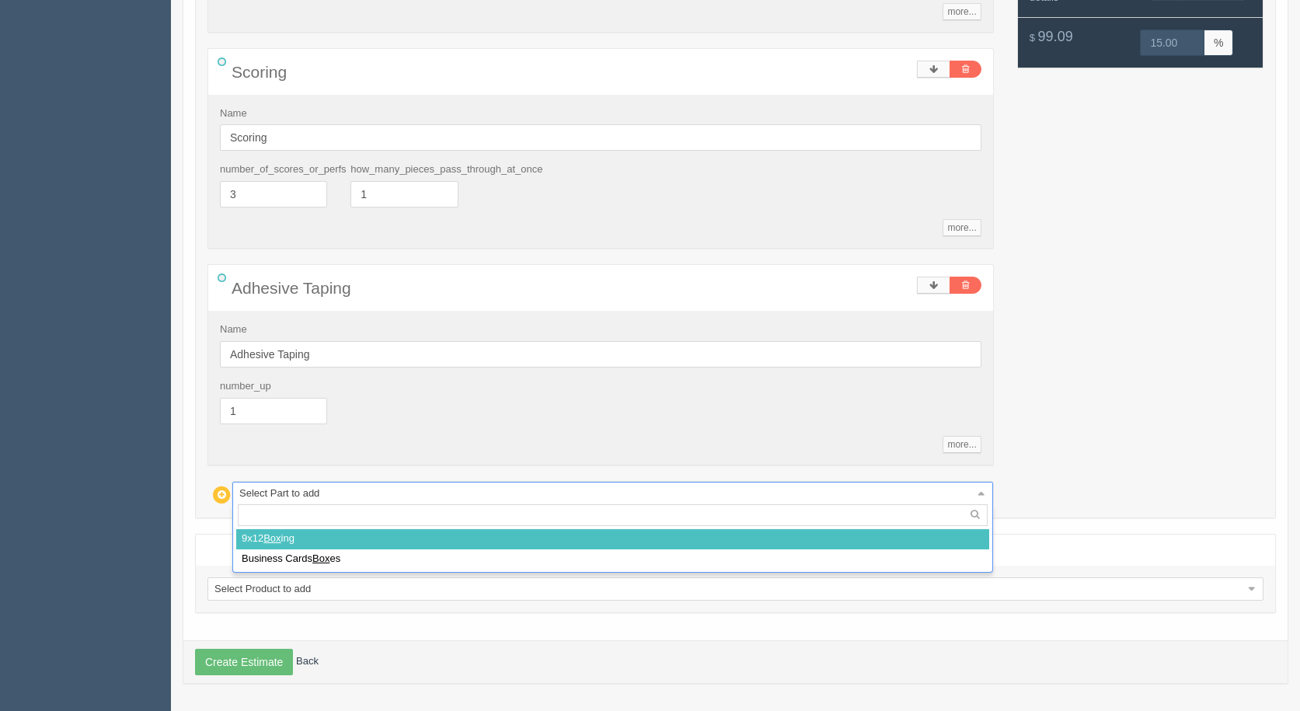
select select
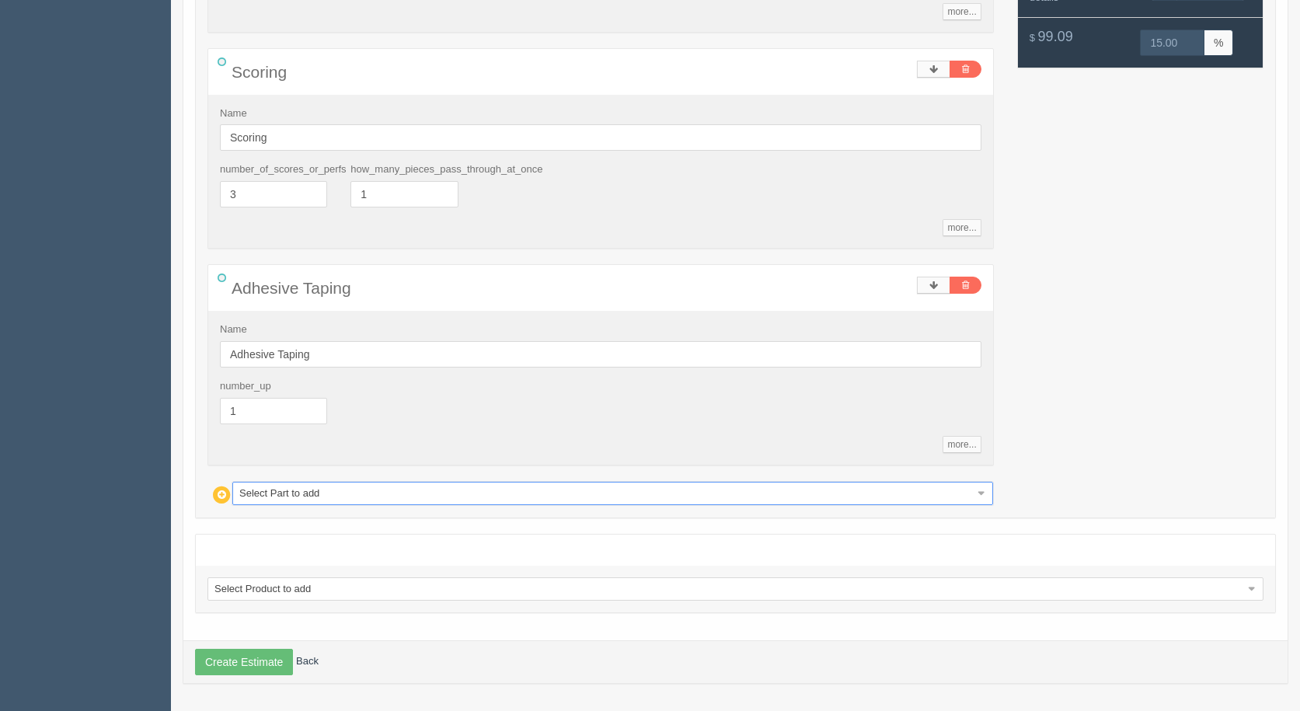
type input "Infinity"
type input "NaN"
type input "Infinity"
type input "NaN"
type input "Infinity"
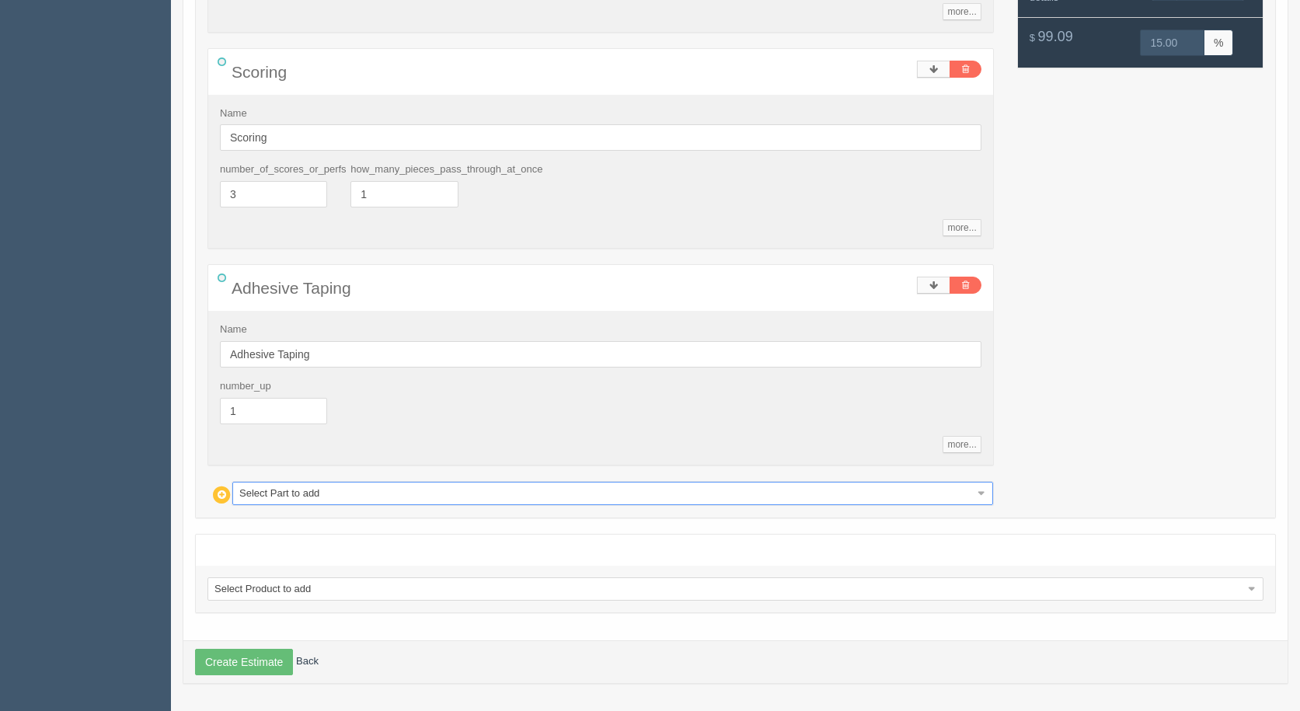
type input "NaN"
type input "Infinity"
type input "NaN"
type input "Infinity"
type input "NaN"
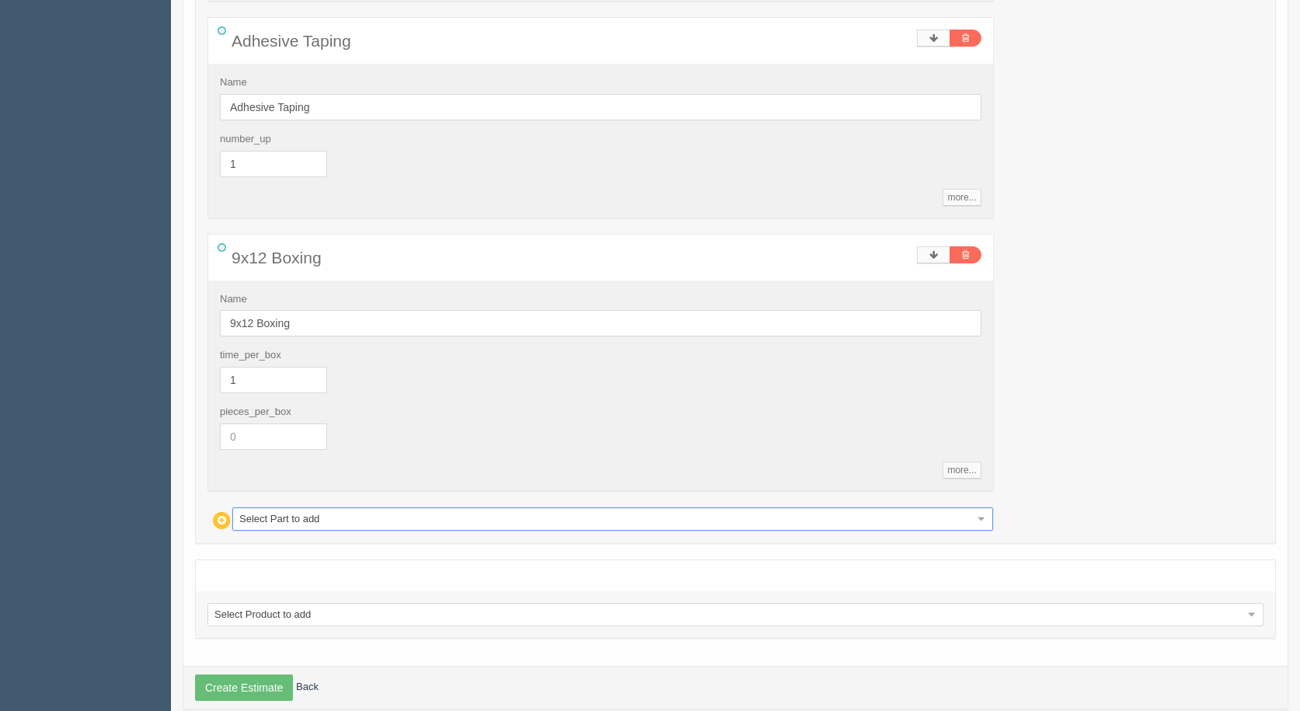
scroll to position [1200, 0]
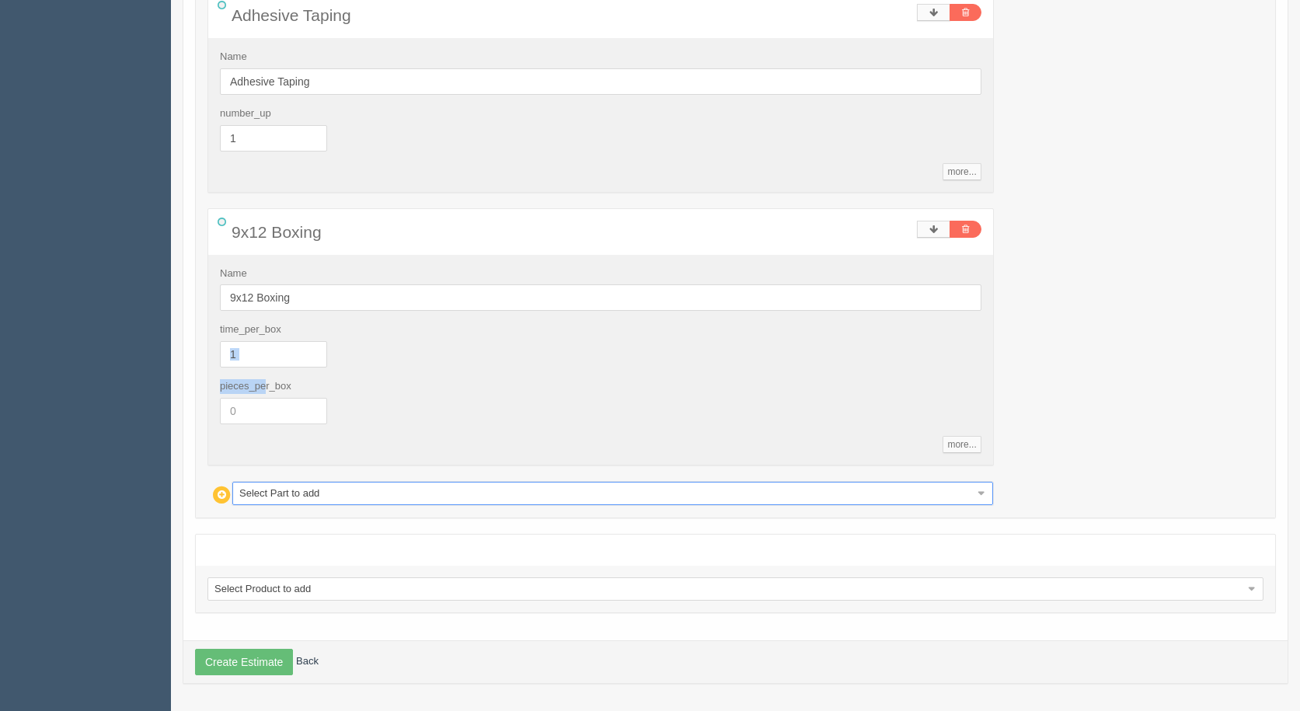
click at [267, 392] on div "Name 9x12 Boxing time_per_box 1 pieces_per_box more... standards unit_cost 52 m…" at bounding box center [600, 360] width 785 height 210
drag, startPoint x: 243, startPoint y: 410, endPoint x: 0, endPoint y: 336, distance: 254.3
type input "500"
type input "16.33"
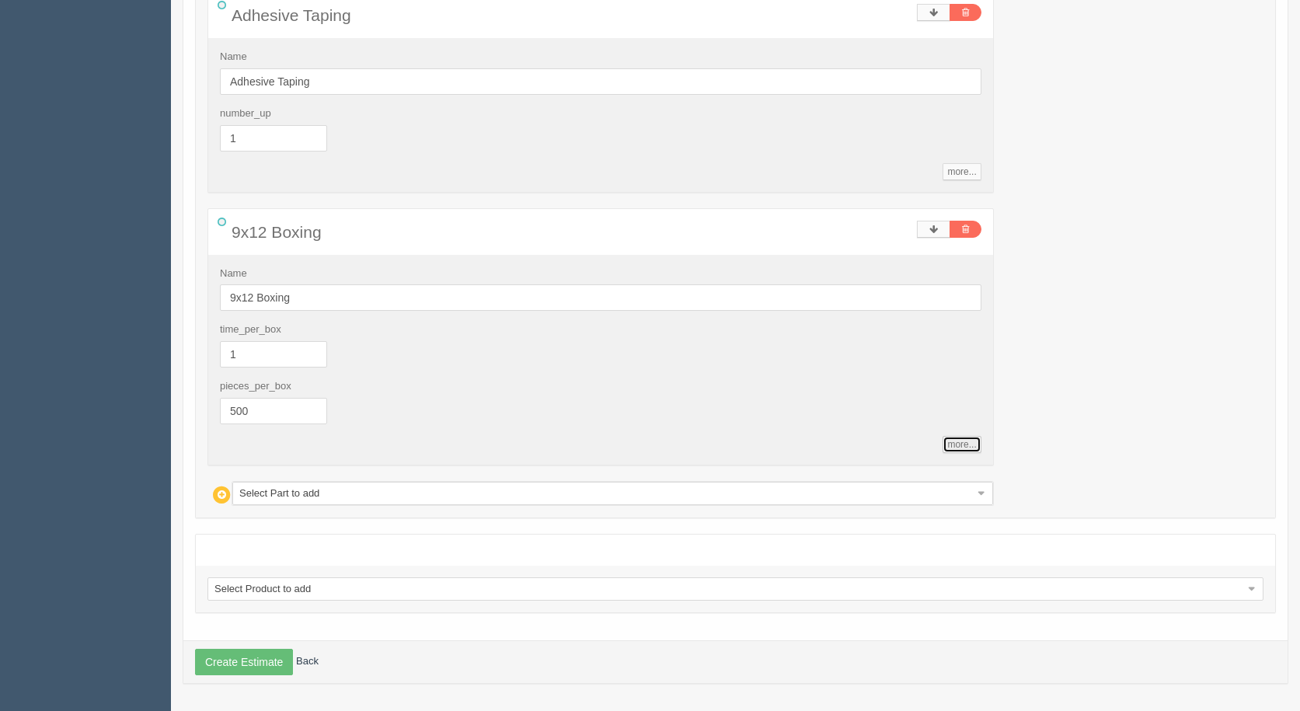
type input "32.98"
type input "21.48"
type input "28.16"
type input "36.93"
type input "22.33"
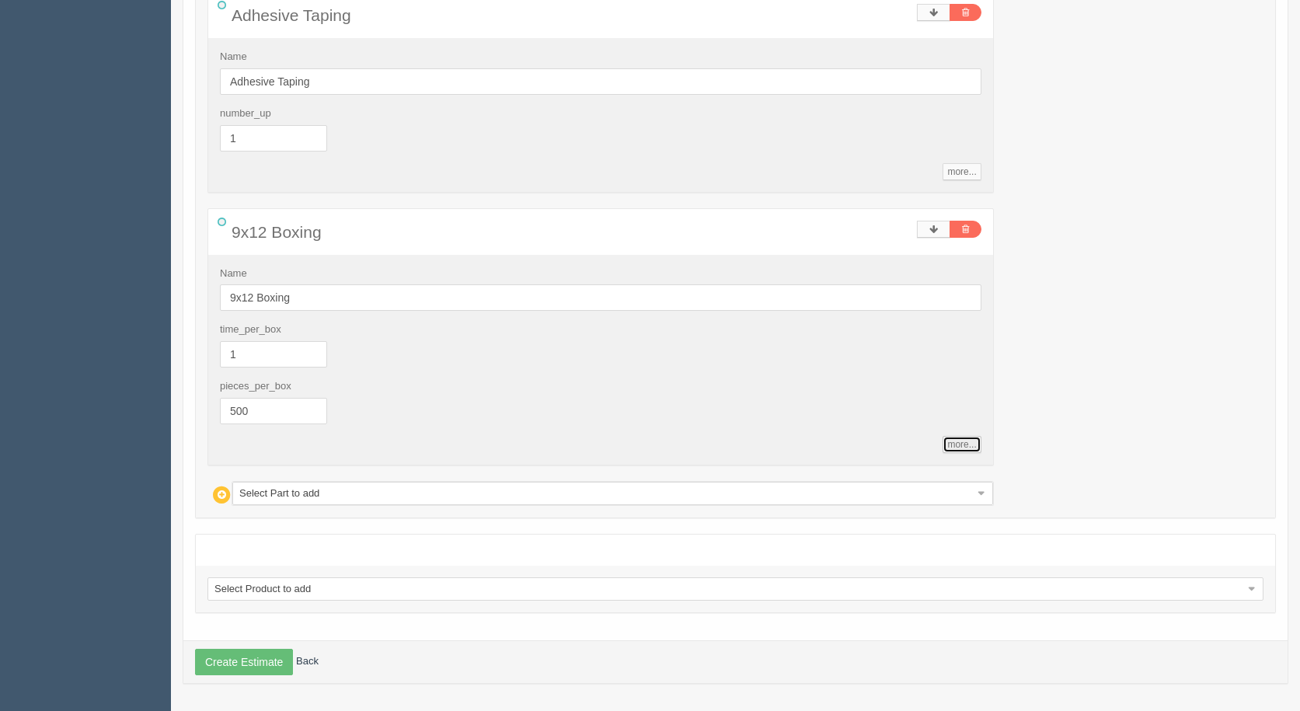
type input "115.95"
type input "15.01"
type input "62.67"
type input "19.19"
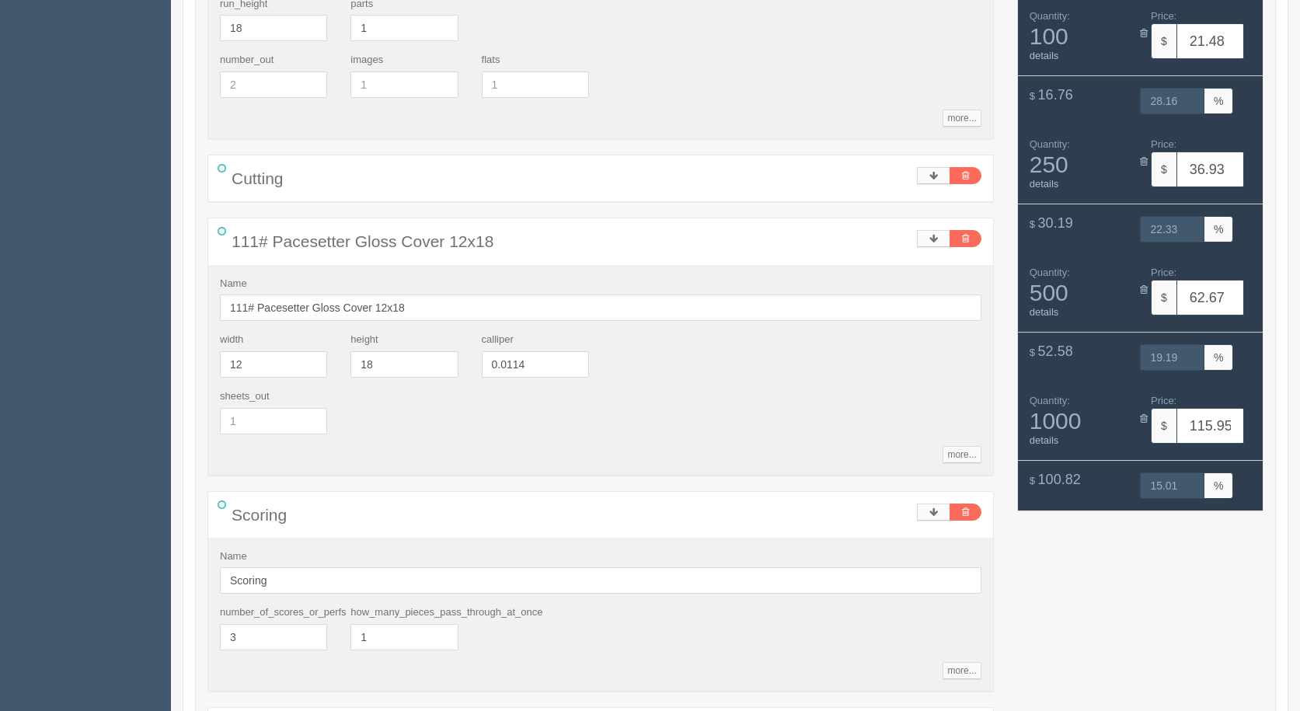
scroll to position [501, 0]
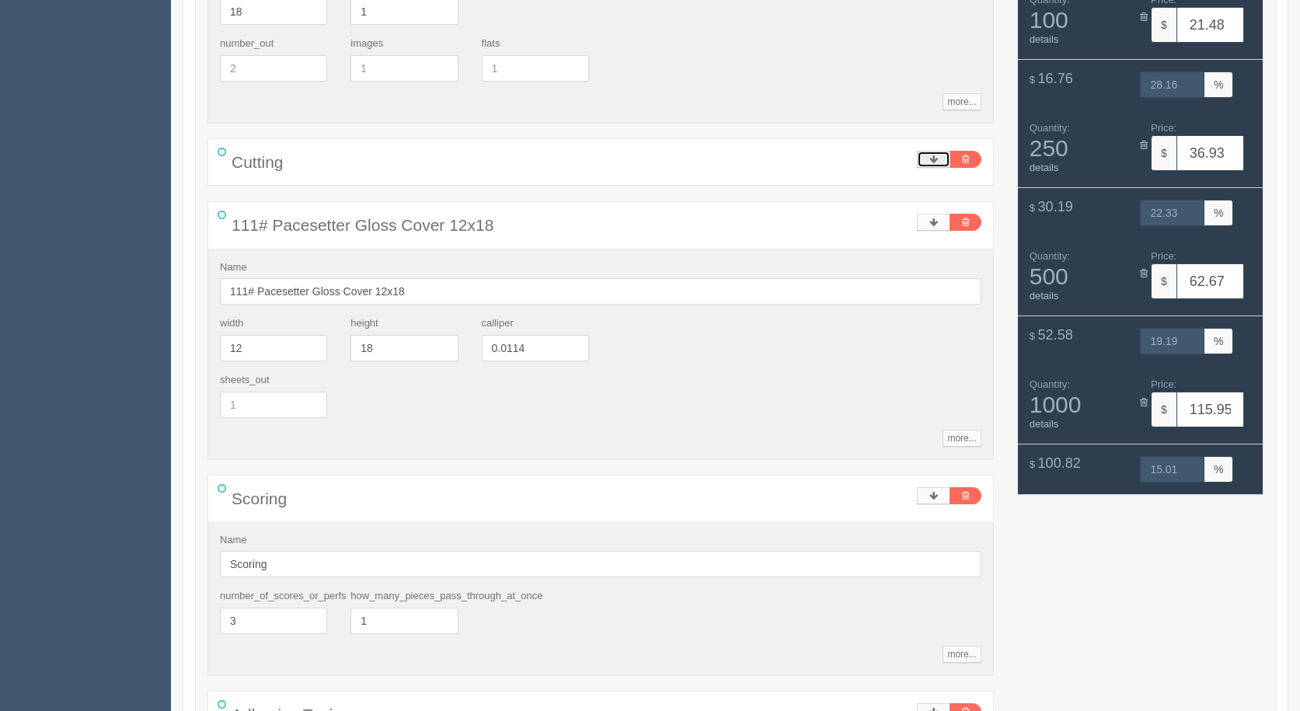
click at [937, 158] on icon at bounding box center [934, 159] width 9 height 9
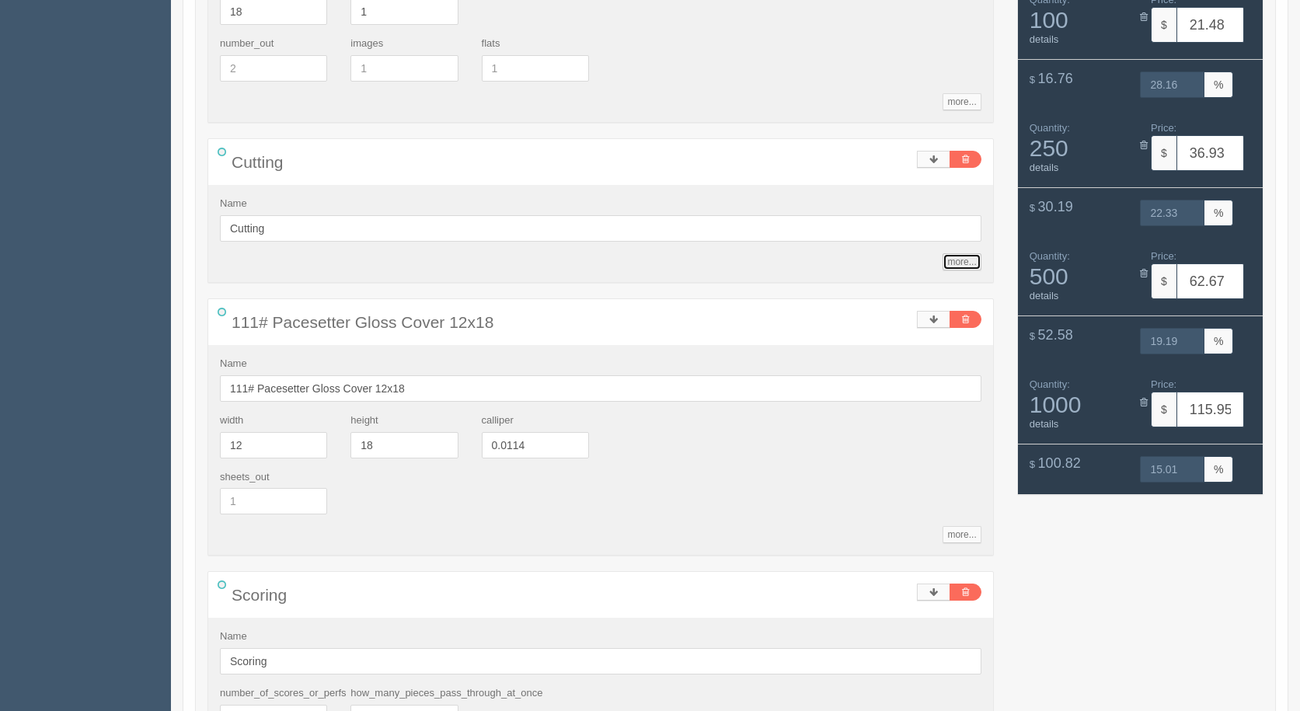
click at [955, 255] on link "more..." at bounding box center [962, 261] width 38 height 17
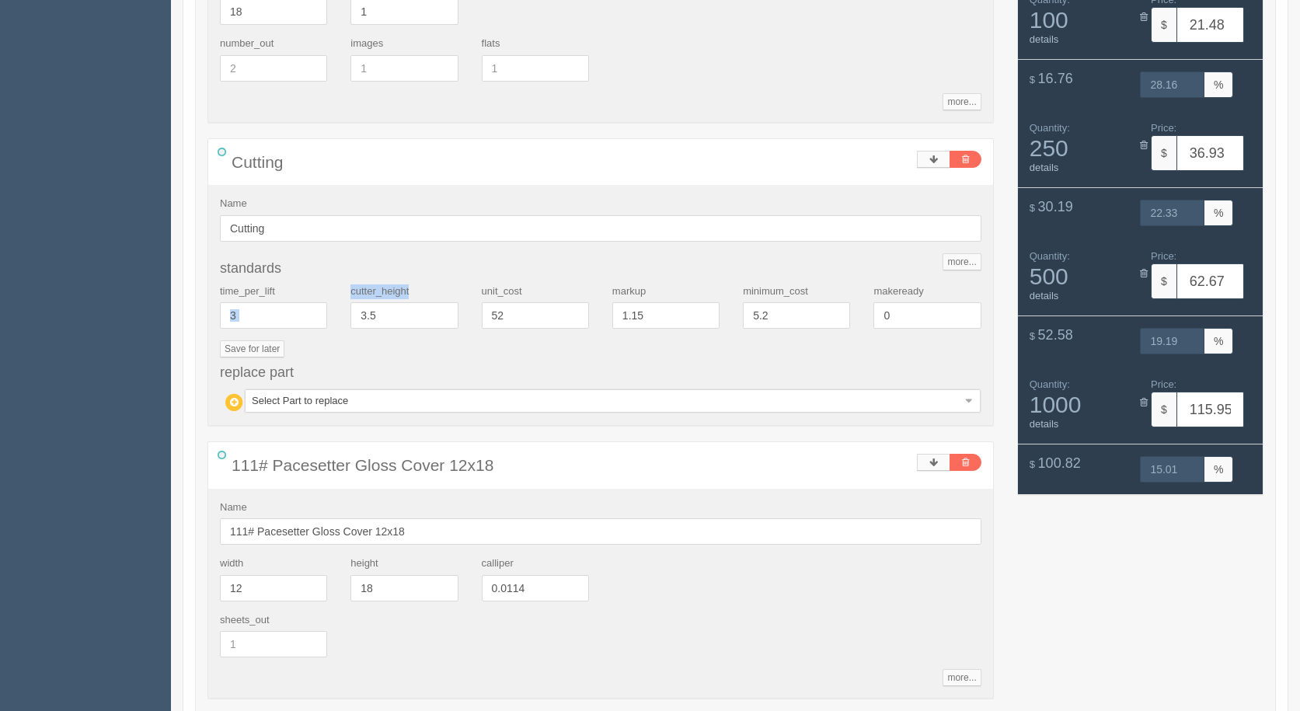
drag, startPoint x: 417, startPoint y: 307, endPoint x: 253, endPoint y: 311, distance: 164.8
click at [246, 302] on div "time_per_lift 3 cutter_height 3.5 unit_cost 52 markup 1.15 minimum_cost 5.2 mak…" at bounding box center [600, 313] width 785 height 57
click at [396, 298] on label "cutter_height" at bounding box center [380, 292] width 58 height 15
drag, startPoint x: 396, startPoint y: 309, endPoint x: 298, endPoint y: 315, distance: 97.4
click at [298, 315] on div "time_per_lift 3 cutter_height 3.5 unit_cost 52 markup 1.15 minimum_cost 5.2 mak…" at bounding box center [600, 313] width 785 height 57
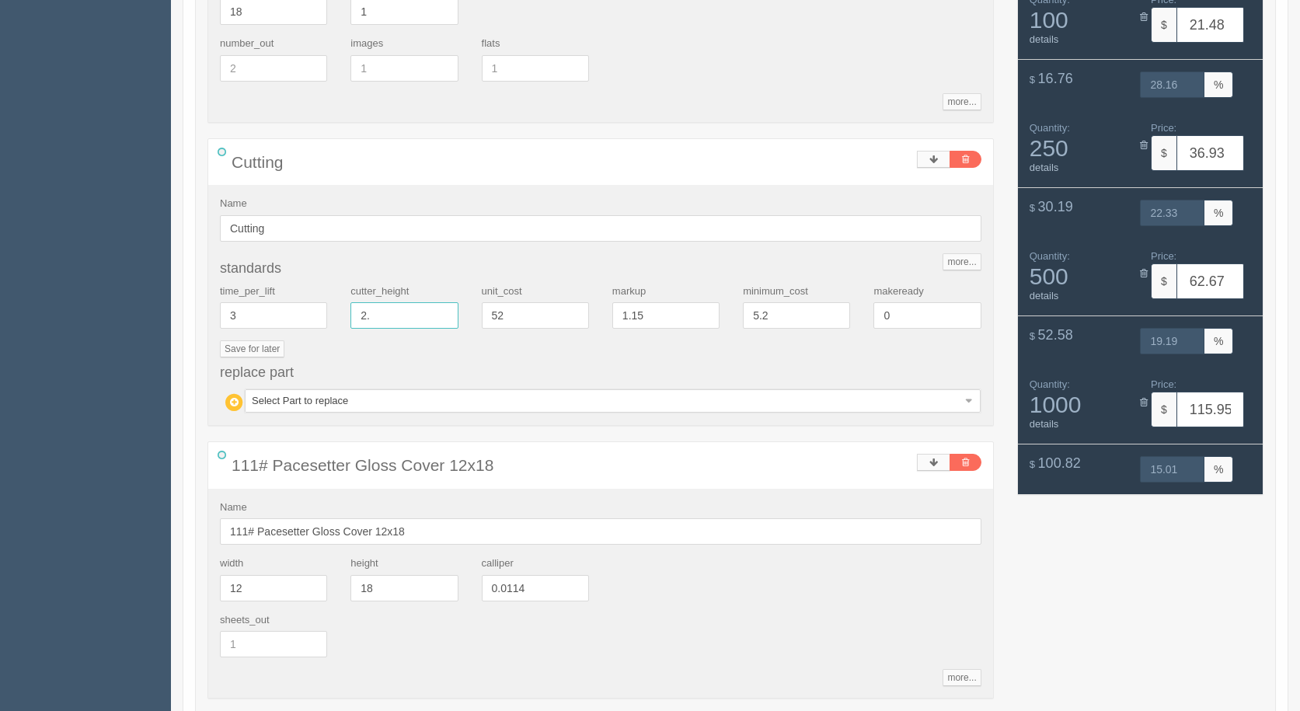
type input "2"
type input ".2"
type input "17.11"
type input "14.99"
type input "25.25"
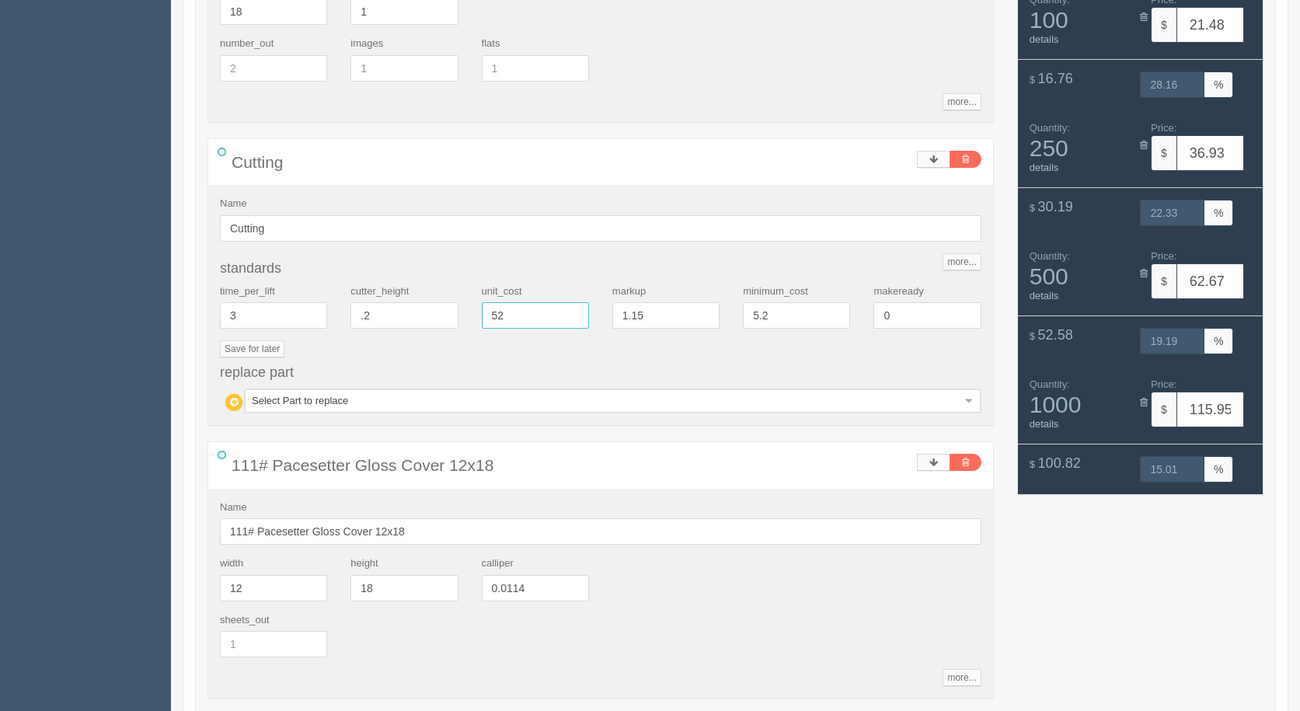
type input "14.98"
type input "55.65"
type input "15.00"
type input "196.68"
type input "15.00"
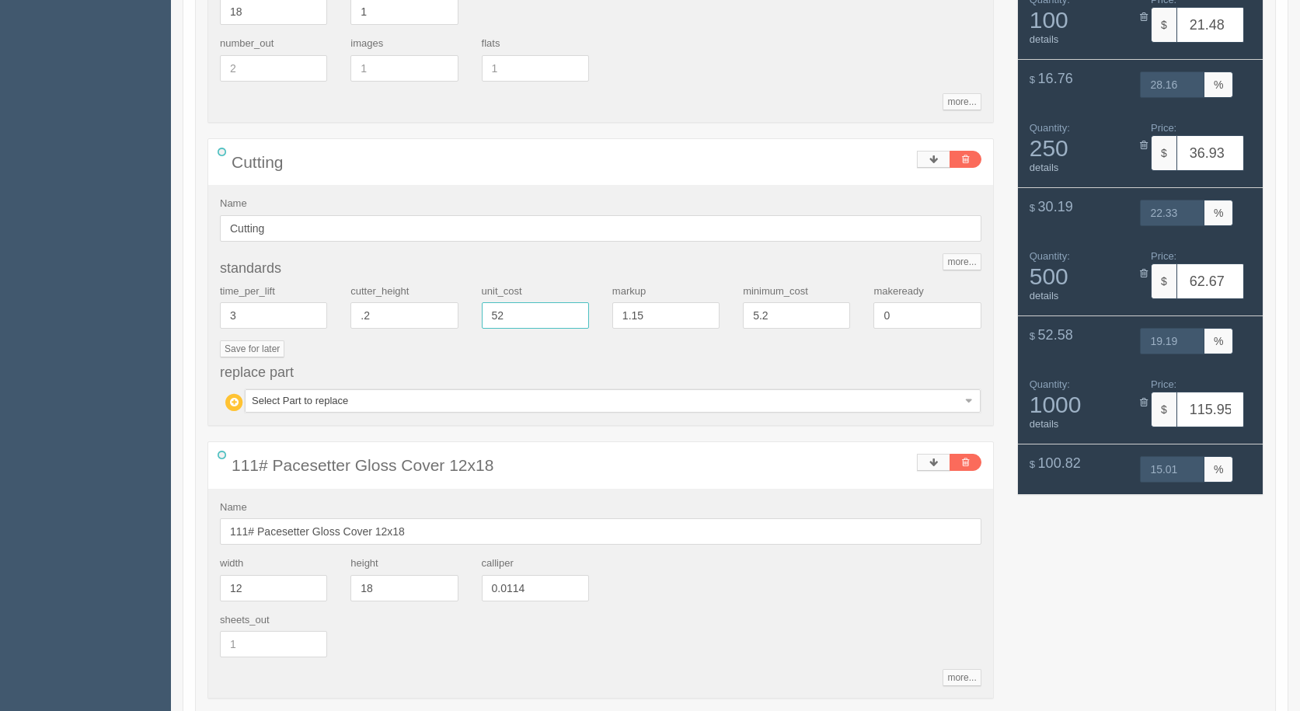
type input "102.32"
type input "14.99"
type input "0.2"
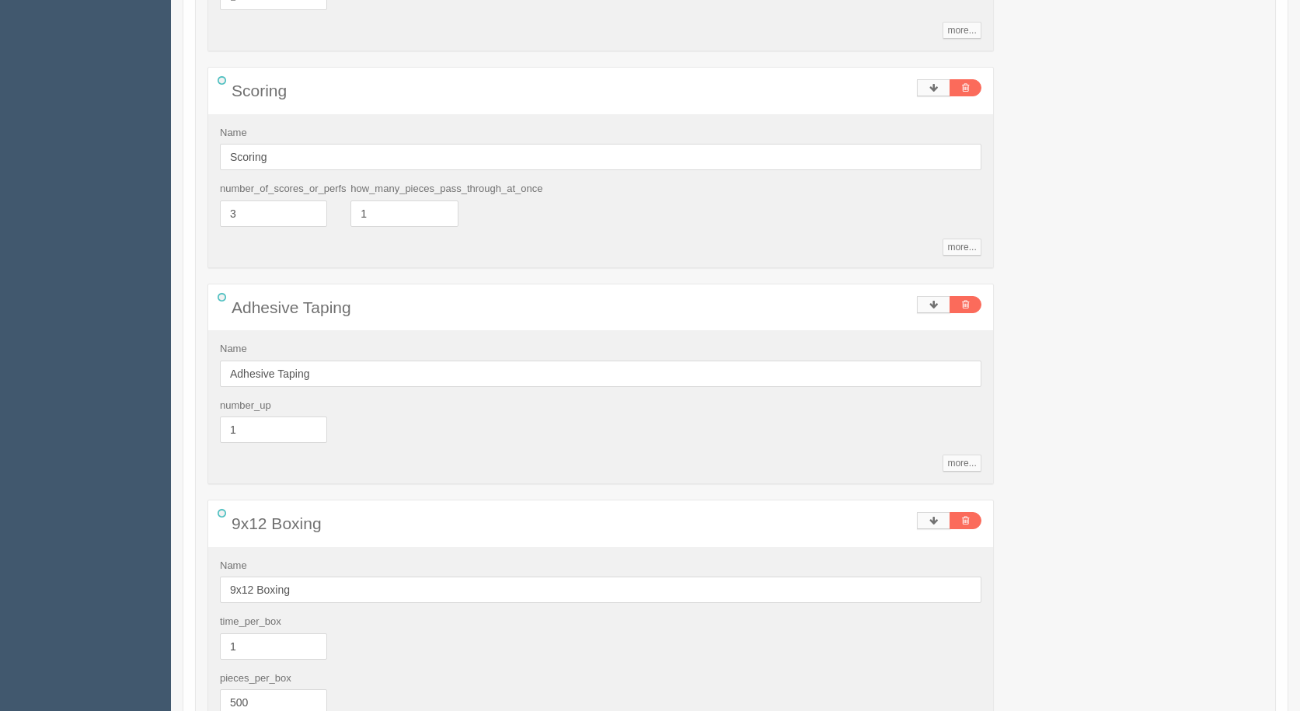
scroll to position [1440, 0]
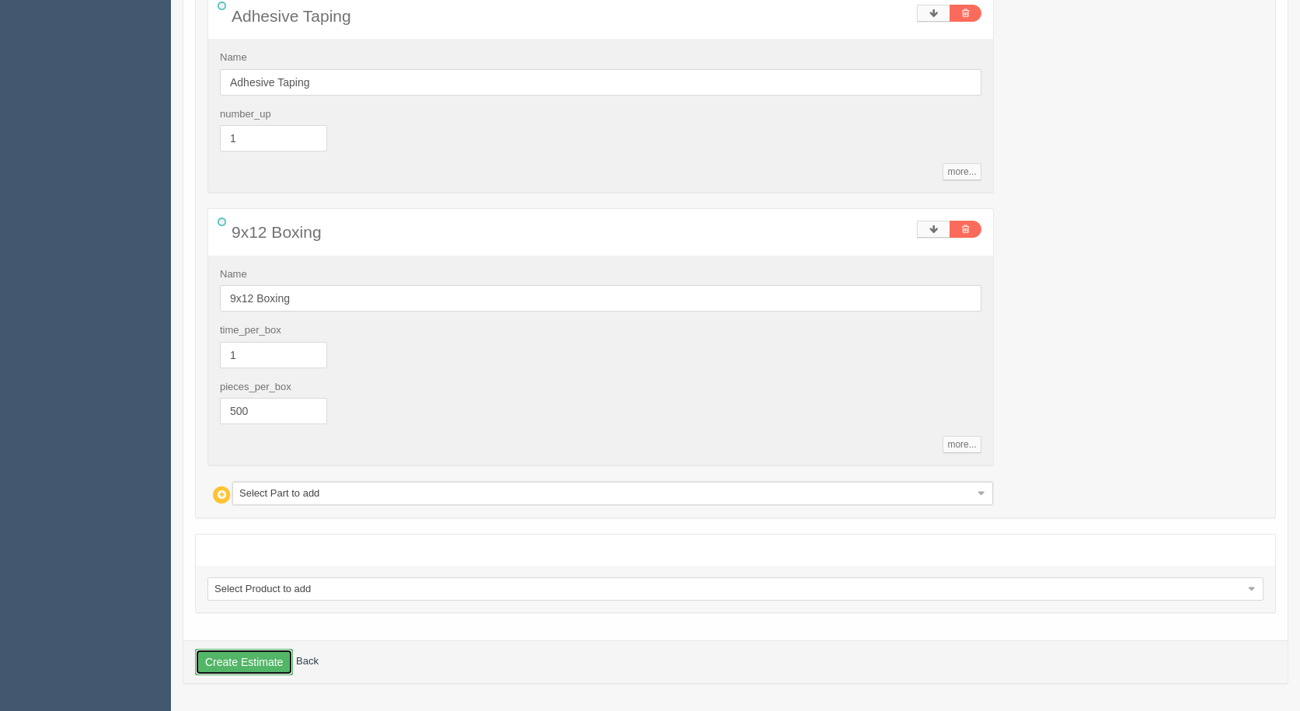
click at [257, 650] on button "Create Estimate" at bounding box center [244, 662] width 98 height 26
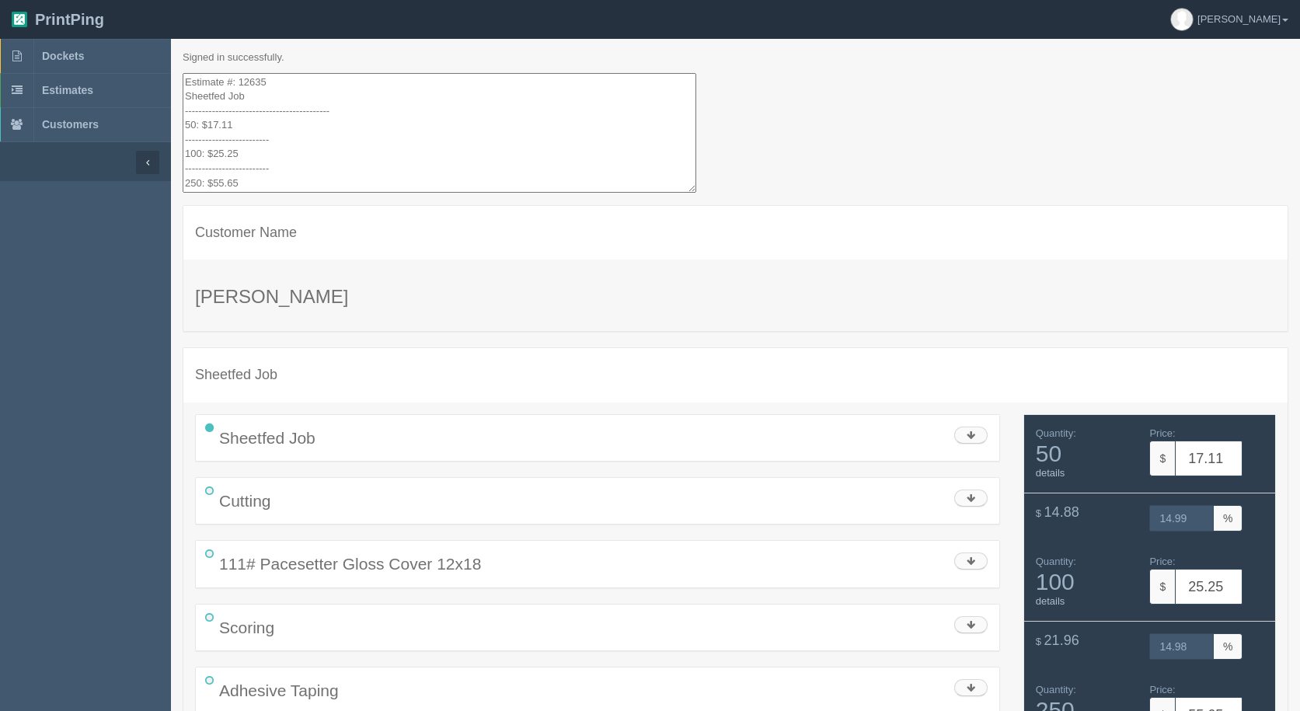
scroll to position [86, 0]
drag, startPoint x: 308, startPoint y: 155, endPoint x: 326, endPoint y: 172, distance: 24.8
click at [285, 162] on textarea "Estimate #: 12635 Sheetfed Job ------------------------------------------- 50: …" at bounding box center [440, 133] width 514 height 120
drag, startPoint x: 272, startPoint y: 169, endPoint x: 152, endPoint y: -68, distance: 265.9
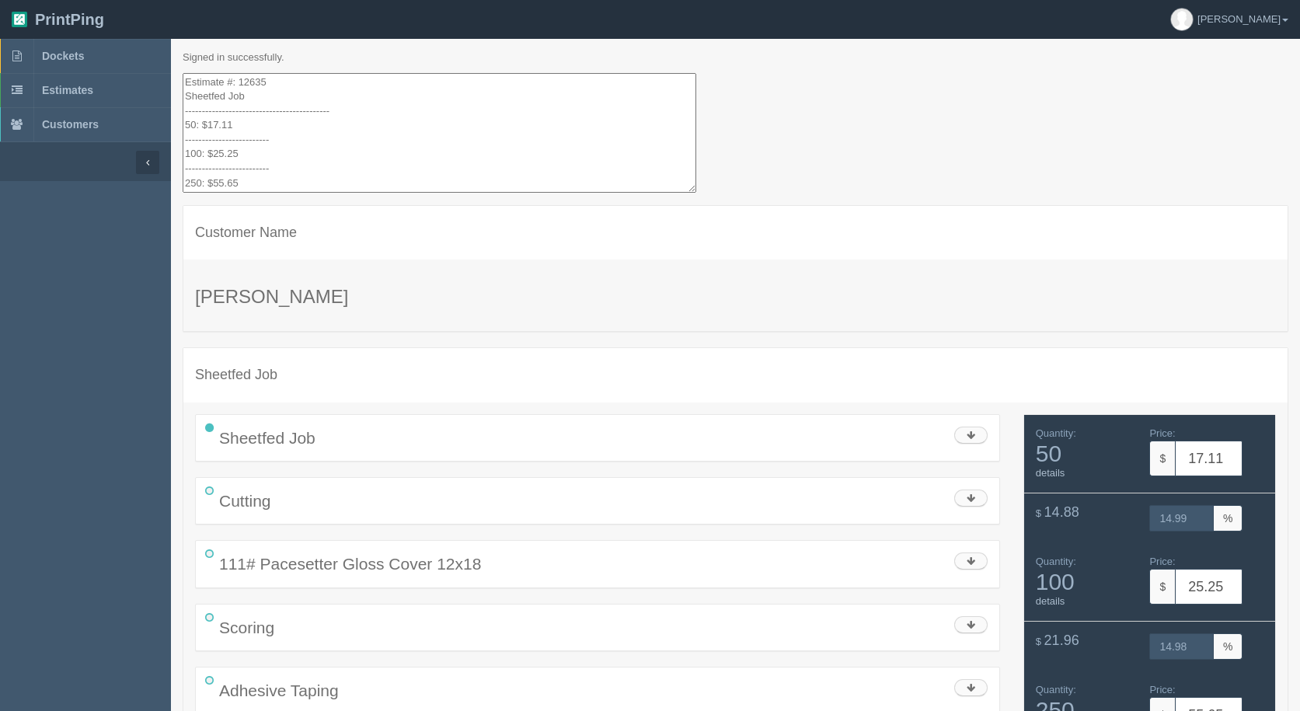
click at [152, 0] on html "PrintPing [PERSON_NAME] Administration Edit account ( [EMAIL_ADDRESS][DOMAIN_NA…" at bounding box center [650, 563] width 1300 height 1127
